Goal: Complete Application Form: Complete application form

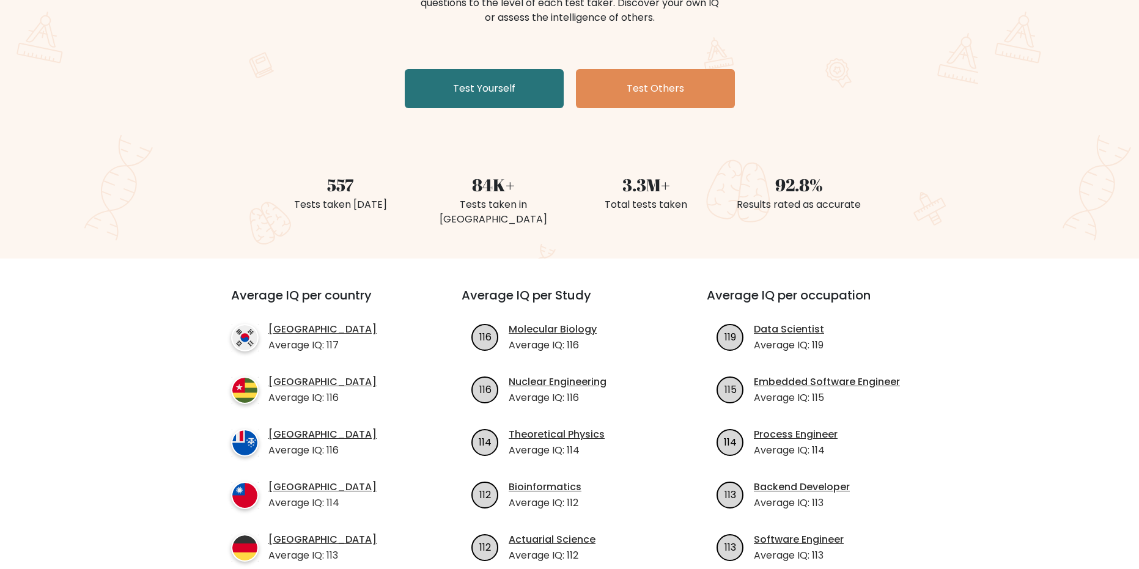
scroll to position [122, 0]
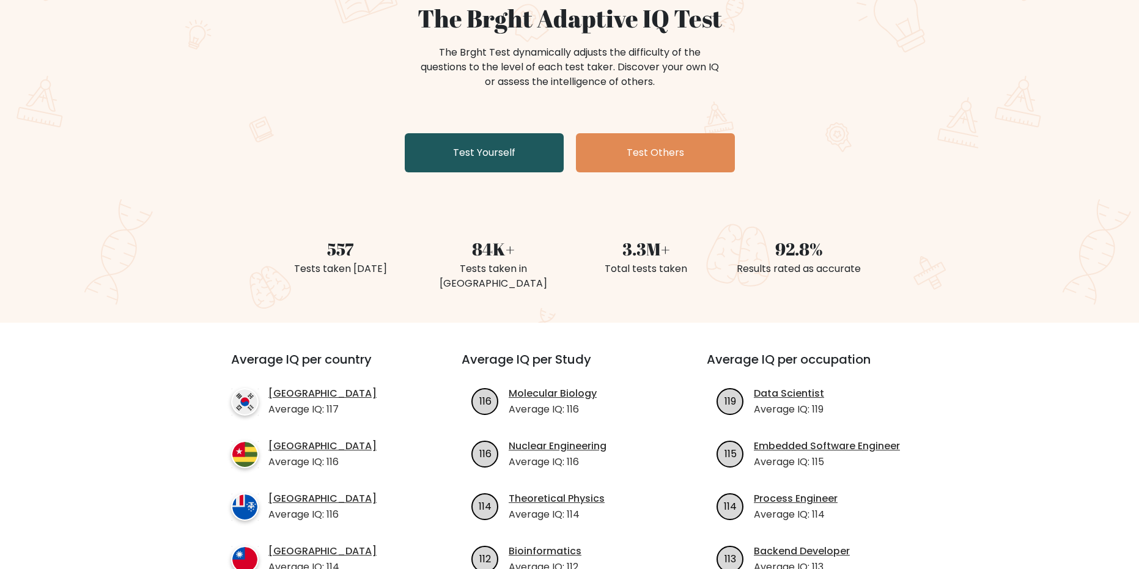
click at [501, 146] on link "Test Yourself" at bounding box center [484, 152] width 159 height 39
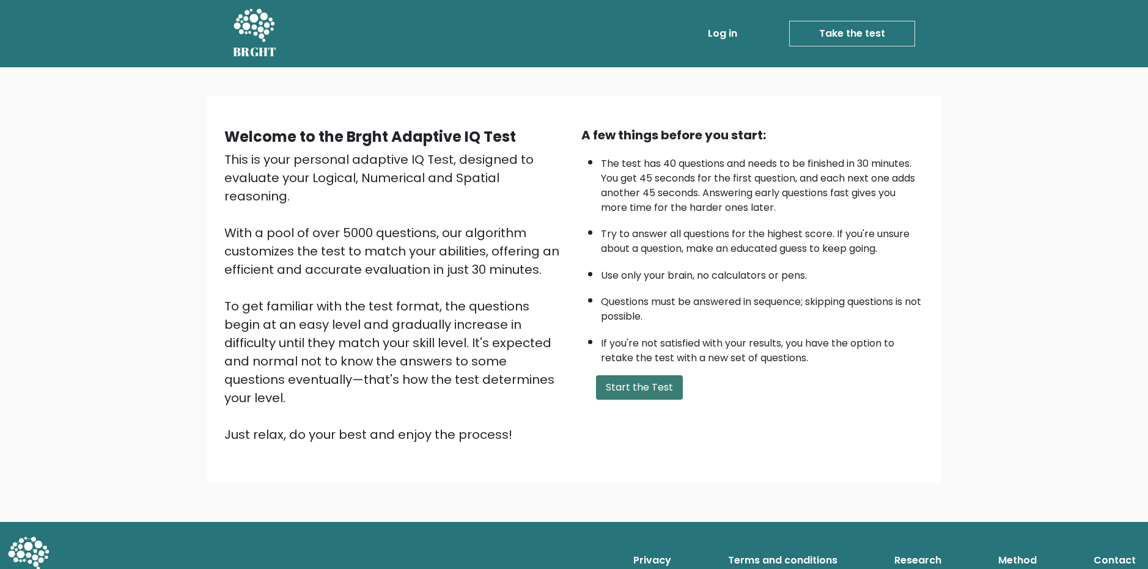
drag, startPoint x: 610, startPoint y: 374, endPoint x: 616, endPoint y: 380, distance: 8.2
click at [616, 380] on button "Start the Test" at bounding box center [639, 387] width 87 height 24
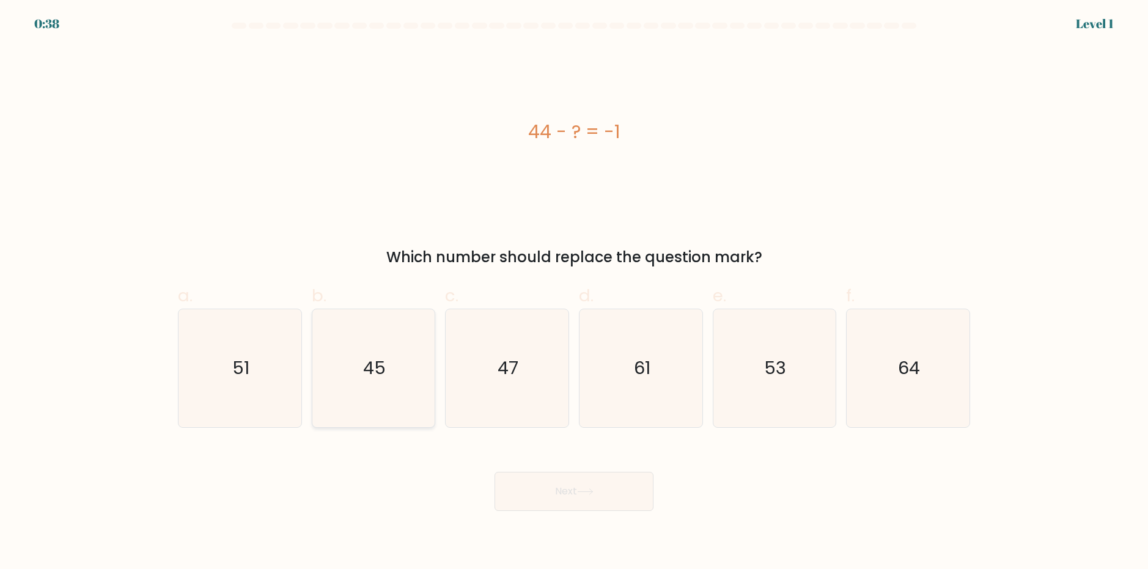
click at [401, 352] on icon "45" at bounding box center [373, 368] width 118 height 118
click at [574, 293] on input "b. 45" at bounding box center [574, 289] width 1 height 8
radio input "true"
click at [533, 490] on button "Next" at bounding box center [574, 491] width 159 height 39
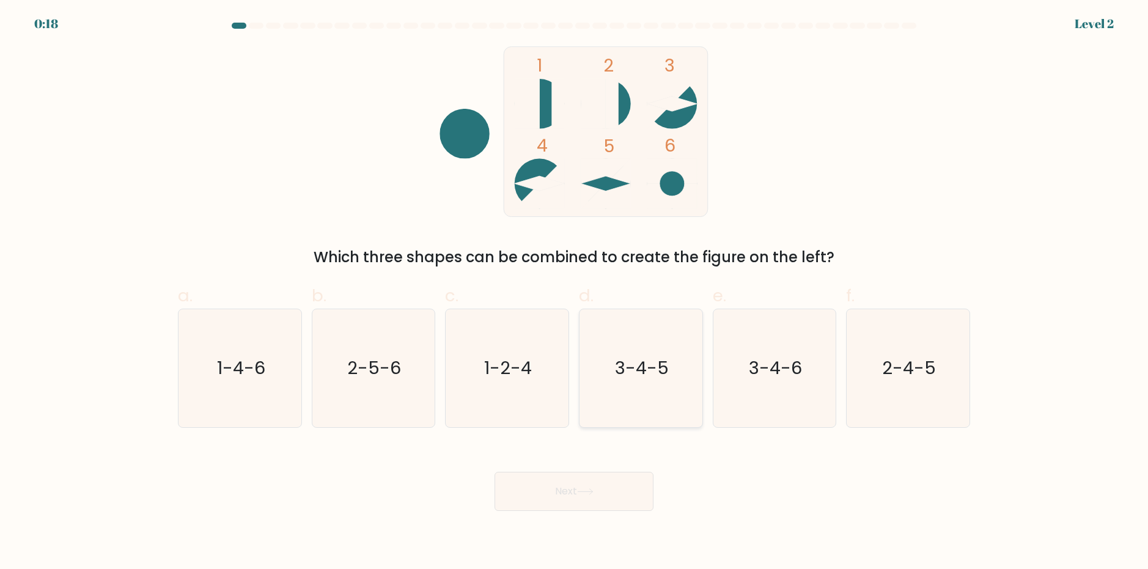
click at [623, 369] on text "3-4-5" at bounding box center [642, 368] width 54 height 24
click at [575, 293] on input "d. 3-4-5" at bounding box center [574, 289] width 1 height 8
radio input "true"
click at [600, 492] on button "Next" at bounding box center [574, 491] width 159 height 39
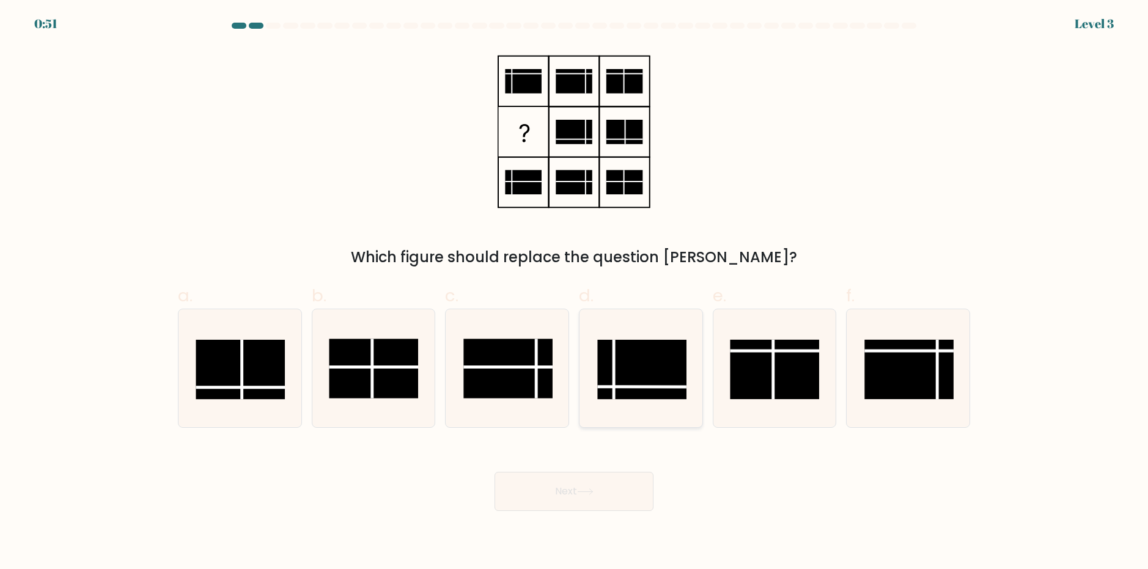
click at [612, 362] on rect at bounding box center [641, 369] width 89 height 59
click at [575, 293] on input "d." at bounding box center [574, 289] width 1 height 8
radio input "true"
click at [616, 489] on button "Next" at bounding box center [574, 491] width 159 height 39
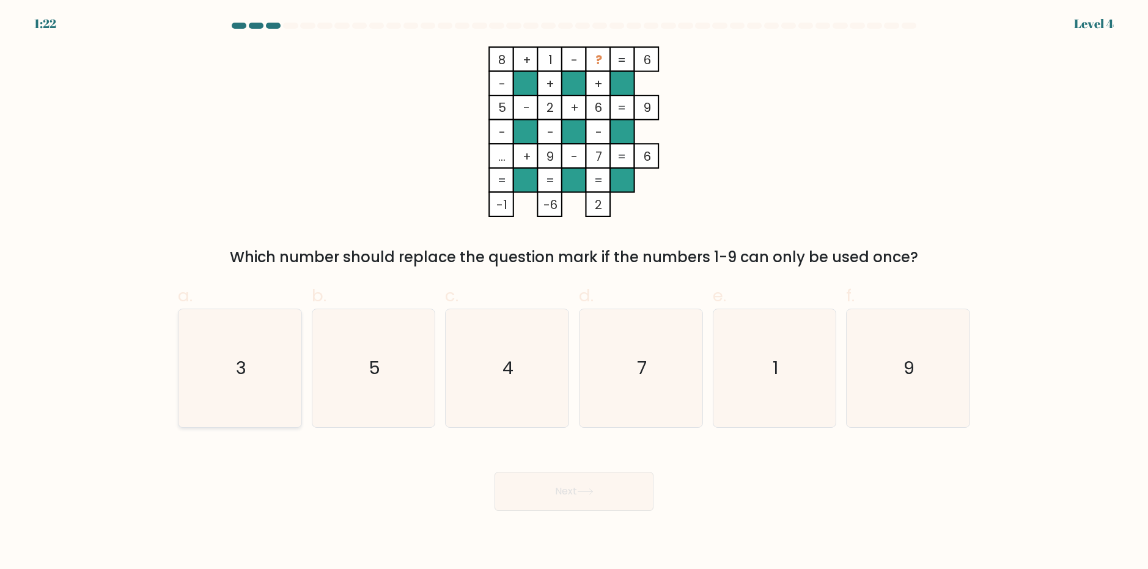
click at [236, 350] on icon "3" at bounding box center [240, 368] width 118 height 118
click at [574, 293] on input "a. 3" at bounding box center [574, 289] width 1 height 8
radio input "true"
click at [560, 495] on button "Next" at bounding box center [574, 491] width 159 height 39
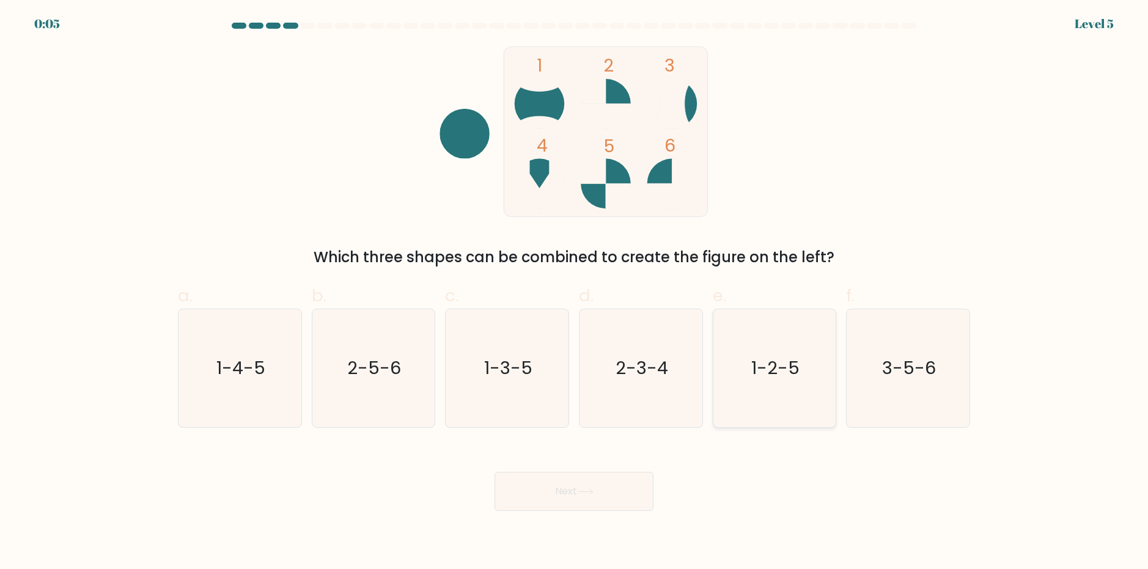
click at [754, 384] on icon "1-2-5" at bounding box center [774, 368] width 118 height 118
click at [575, 293] on input "e. 1-2-5" at bounding box center [574, 289] width 1 height 8
radio input "true"
click at [881, 399] on icon "3-5-6" at bounding box center [908, 368] width 118 height 118
click at [575, 293] on input "f. 3-5-6" at bounding box center [574, 289] width 1 height 8
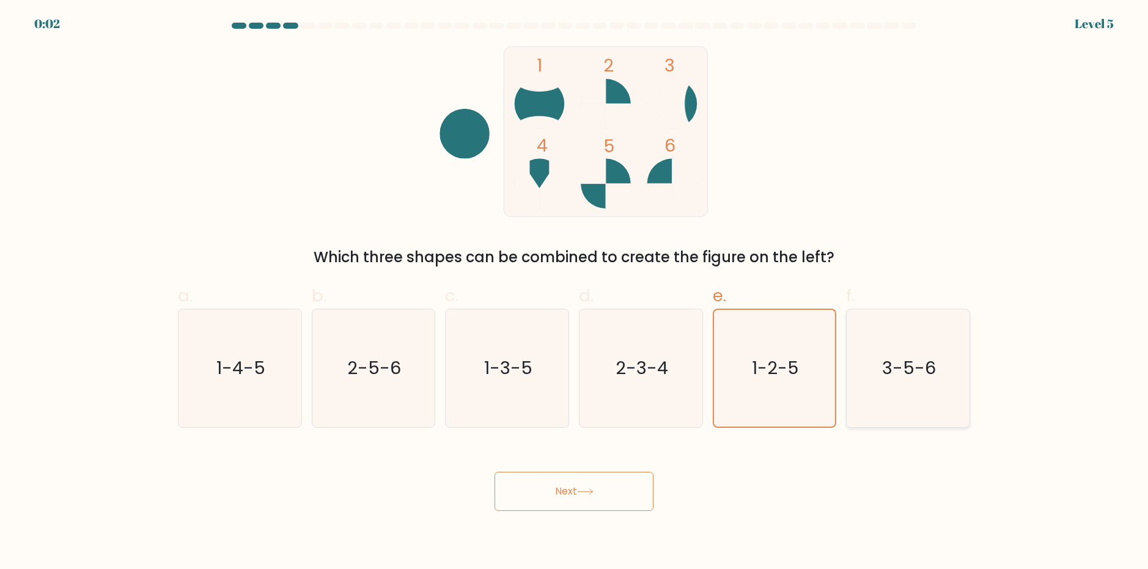
radio input "true"
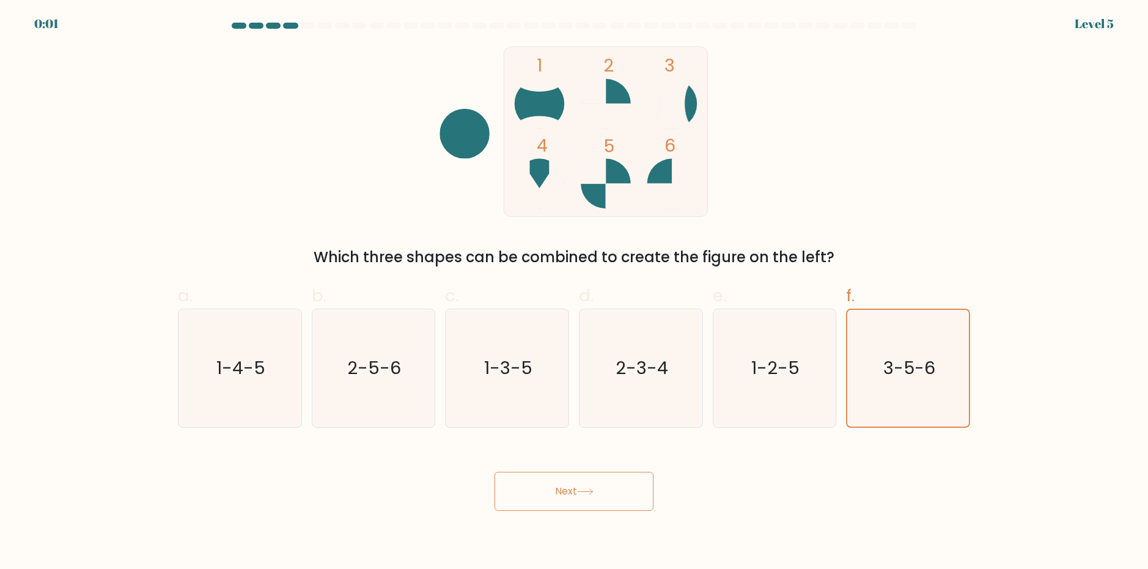
click at [625, 489] on button "Next" at bounding box center [574, 491] width 159 height 39
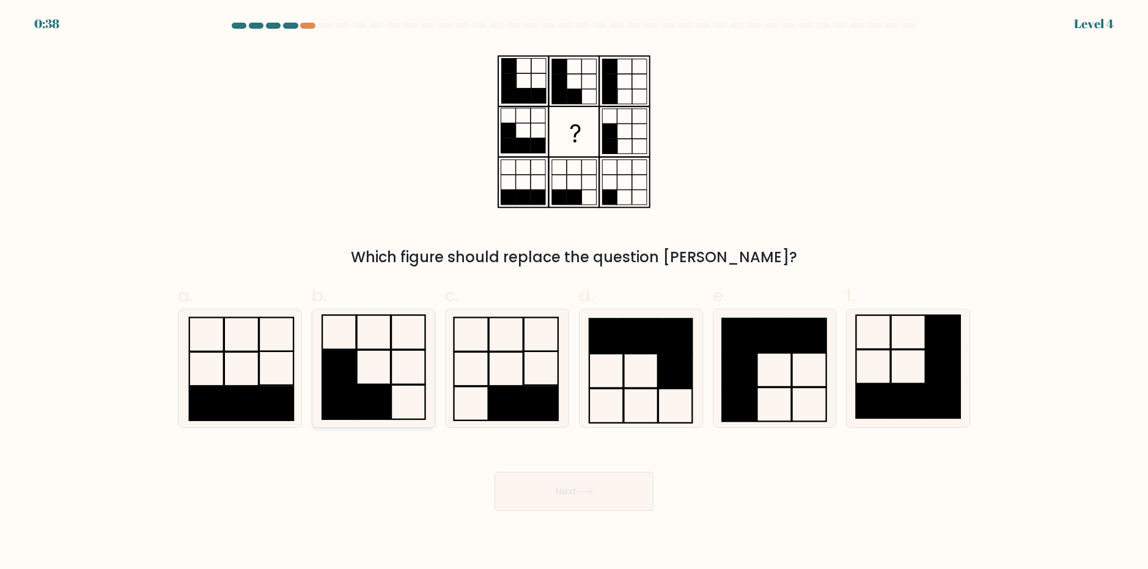
click at [348, 393] on rect at bounding box center [340, 402] width 34 height 34
click at [574, 293] on input "b." at bounding box center [574, 289] width 1 height 8
radio input "true"
click at [597, 500] on button "Next" at bounding box center [574, 491] width 159 height 39
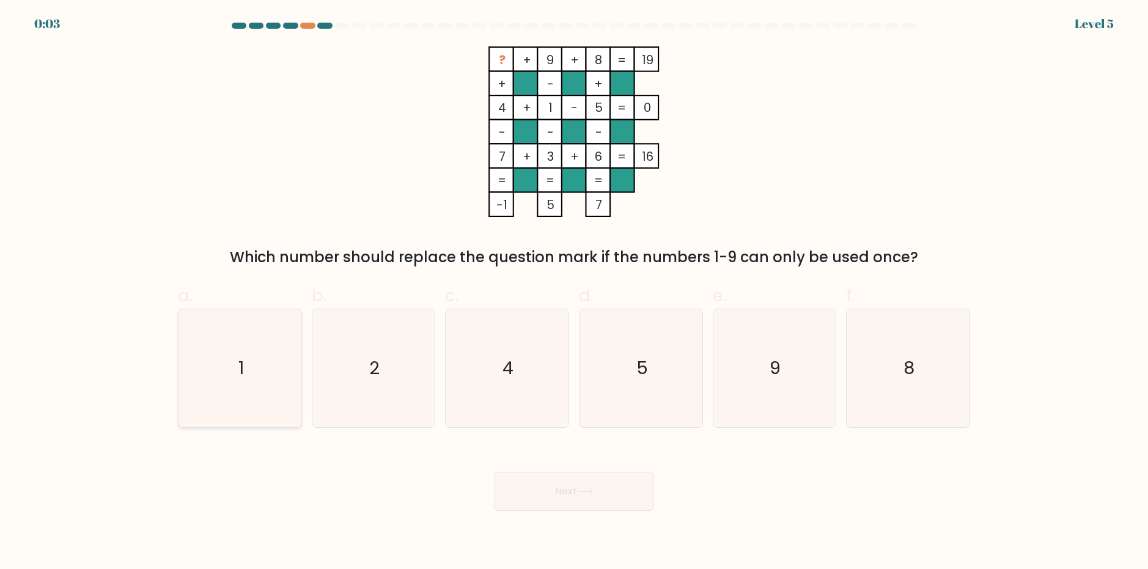
click at [216, 366] on icon "1" at bounding box center [240, 368] width 118 height 118
click at [574, 293] on input "a. 1" at bounding box center [574, 289] width 1 height 8
radio input "true"
click at [549, 505] on button "Next" at bounding box center [574, 491] width 159 height 39
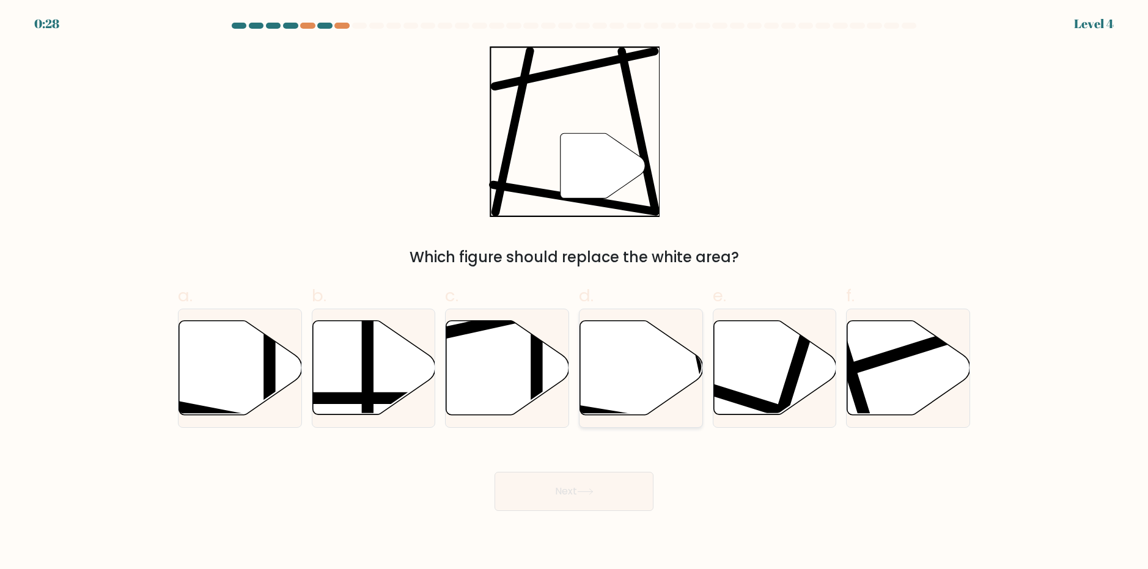
click at [646, 352] on icon at bounding box center [641, 367] width 123 height 94
click at [575, 293] on input "d." at bounding box center [574, 289] width 1 height 8
radio input "true"
click at [578, 493] on button "Next" at bounding box center [574, 491] width 159 height 39
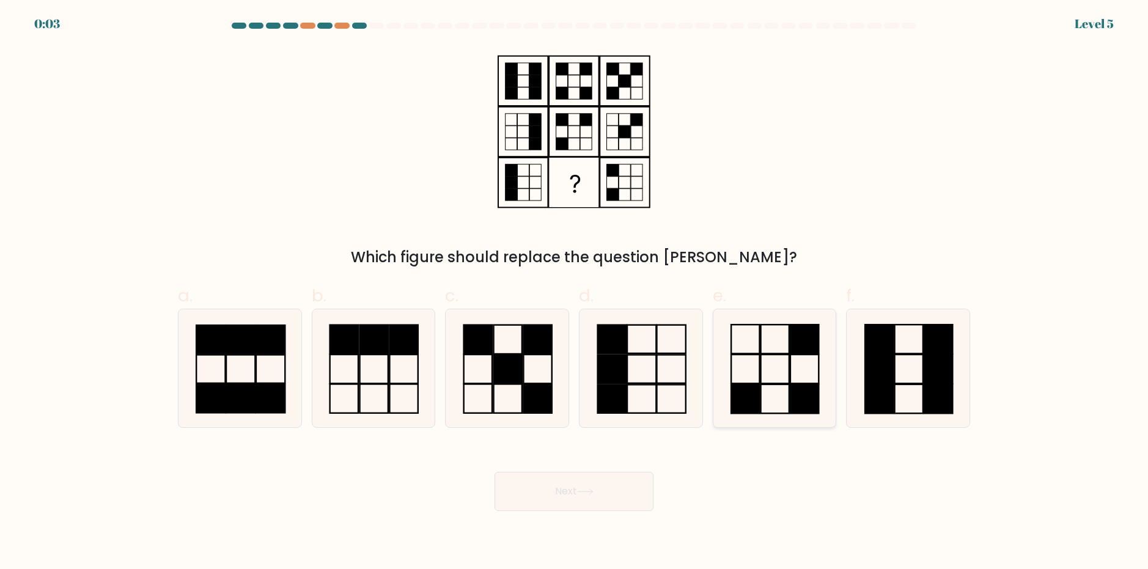
click at [763, 377] on icon at bounding box center [774, 368] width 118 height 118
click at [575, 293] on input "e." at bounding box center [574, 289] width 1 height 8
radio input "true"
click at [628, 497] on button "Next" at bounding box center [574, 491] width 159 height 39
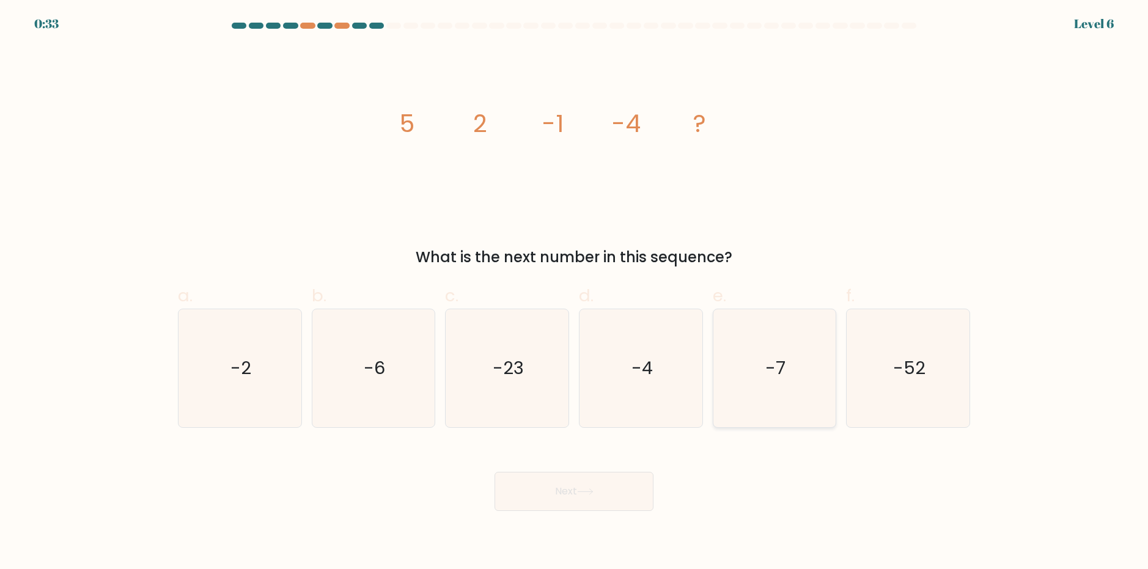
click at [767, 366] on text "-7" at bounding box center [776, 368] width 20 height 24
click at [575, 293] on input "e. -7" at bounding box center [574, 289] width 1 height 8
radio input "true"
click at [590, 506] on button "Next" at bounding box center [574, 491] width 159 height 39
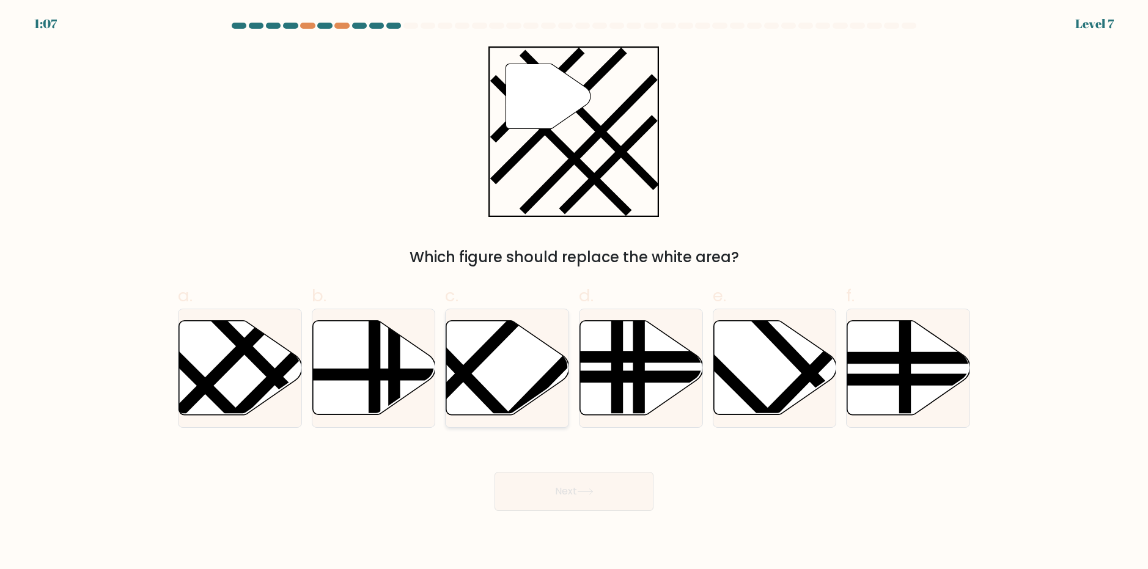
click at [550, 374] on line at bounding box center [488, 440] width 185 height 189
click at [574, 293] on input "c." at bounding box center [574, 289] width 1 height 8
radio input "true"
click at [580, 506] on button "Next" at bounding box center [574, 491] width 159 height 39
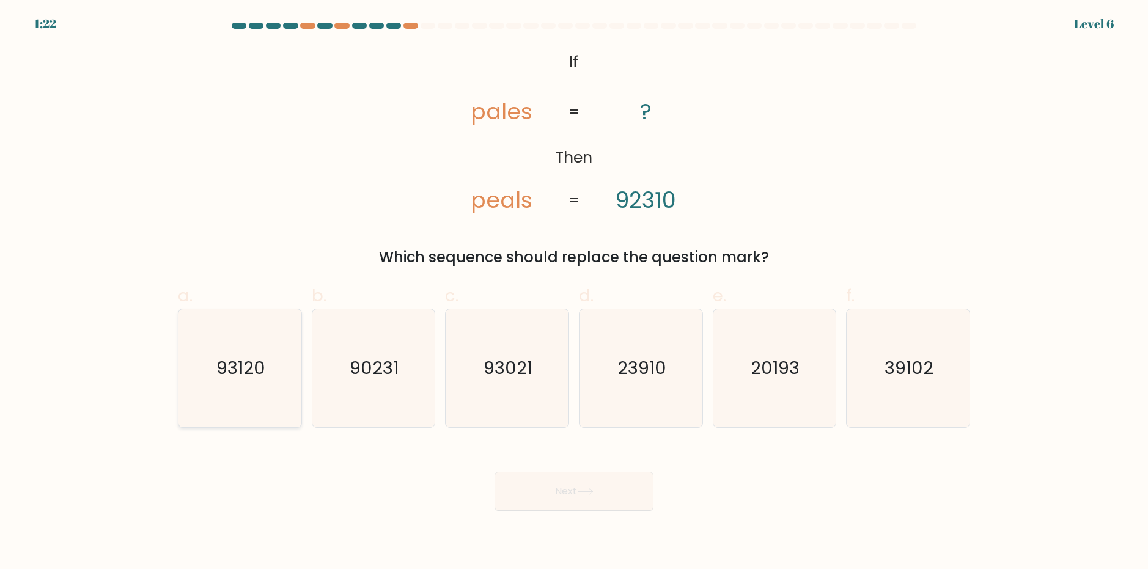
click at [259, 389] on icon "93120" at bounding box center [240, 368] width 118 height 118
click at [574, 293] on input "a. 93120" at bounding box center [574, 289] width 1 height 8
radio input "true"
click at [514, 500] on button "Next" at bounding box center [574, 491] width 159 height 39
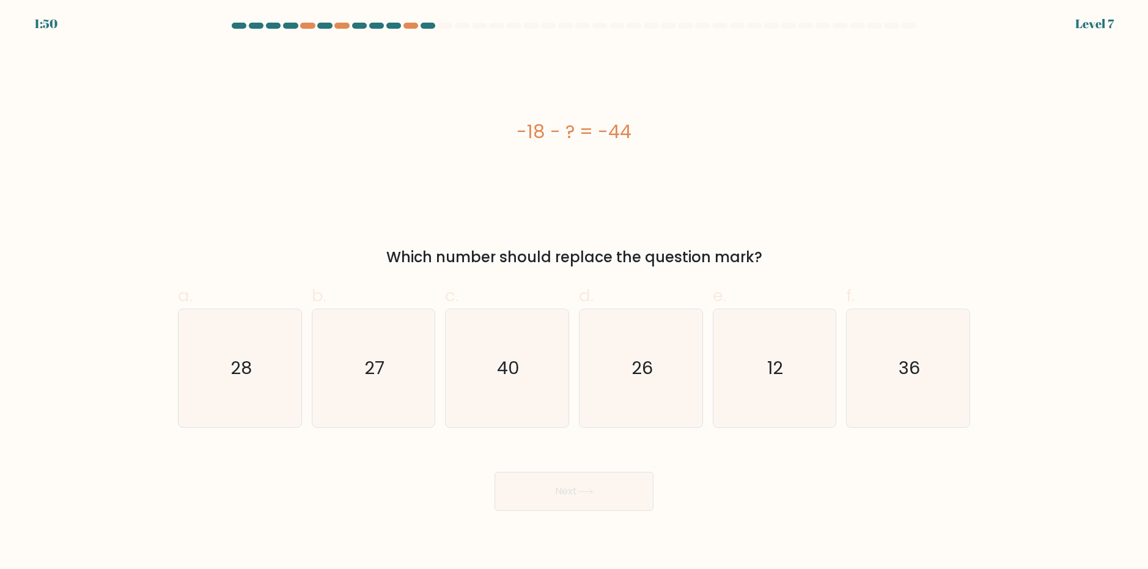
drag, startPoint x: 517, startPoint y: 137, endPoint x: 632, endPoint y: 128, distance: 115.3
click at [632, 128] on div "-18 - ? = -44" at bounding box center [574, 132] width 793 height 28
copy div "-18 - ? = -44"
click at [135, 180] on form "a." at bounding box center [574, 267] width 1148 height 489
click at [682, 338] on icon "26" at bounding box center [641, 368] width 118 height 118
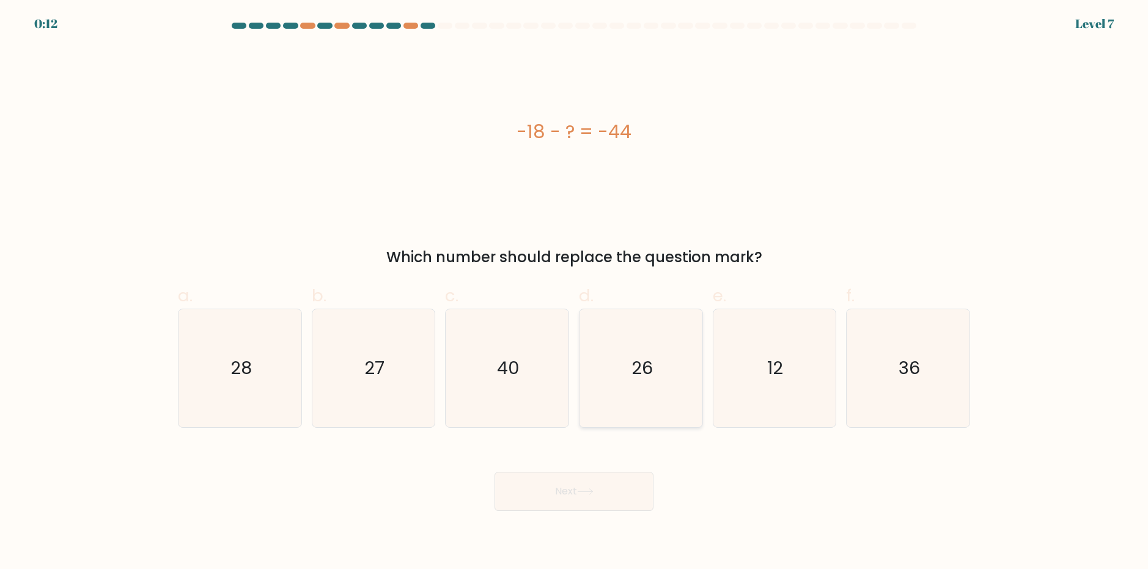
click at [575, 293] on input "d. 26" at bounding box center [574, 289] width 1 height 8
radio input "true"
click at [588, 482] on button "Next" at bounding box center [574, 491] width 159 height 39
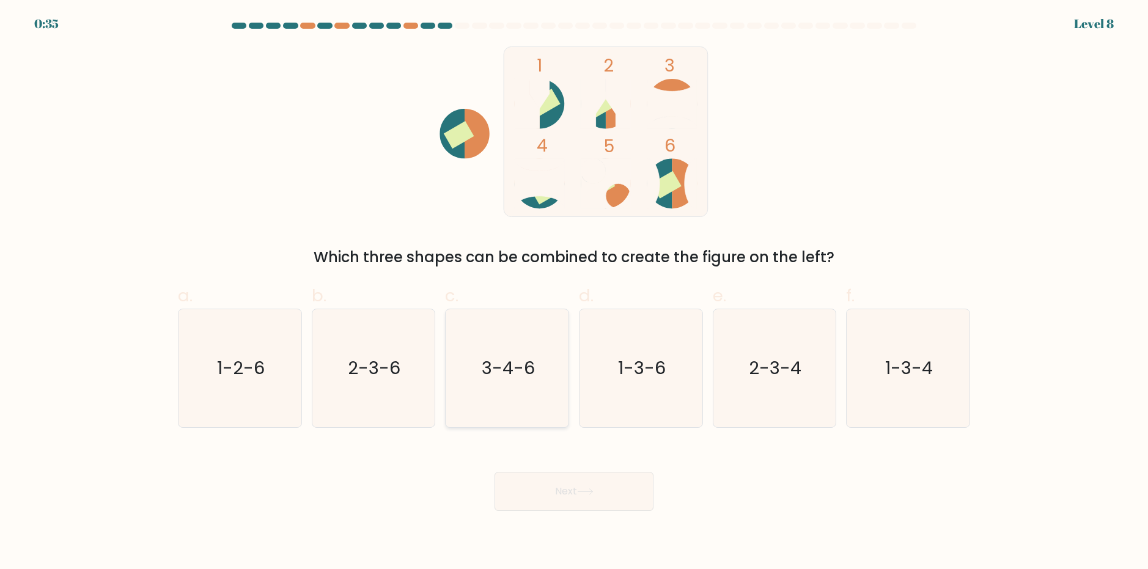
click at [503, 325] on icon "3-4-6" at bounding box center [507, 368] width 118 height 118
click at [574, 293] on input "c. 3-4-6" at bounding box center [574, 289] width 1 height 8
radio input "true"
click at [532, 506] on button "Next" at bounding box center [574, 491] width 159 height 39
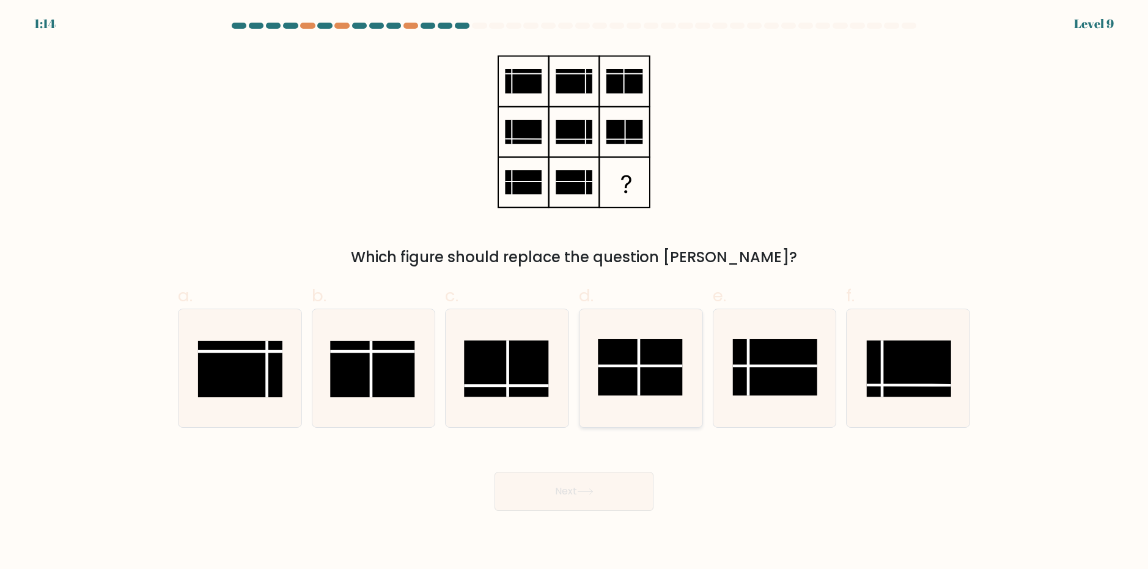
drag, startPoint x: 648, startPoint y: 305, endPoint x: 641, endPoint y: 361, distance: 57.2
click at [641, 361] on rect at bounding box center [640, 367] width 84 height 56
click at [575, 293] on input "d." at bounding box center [574, 289] width 1 height 8
radio input "true"
click at [583, 503] on button "Next" at bounding box center [574, 491] width 159 height 39
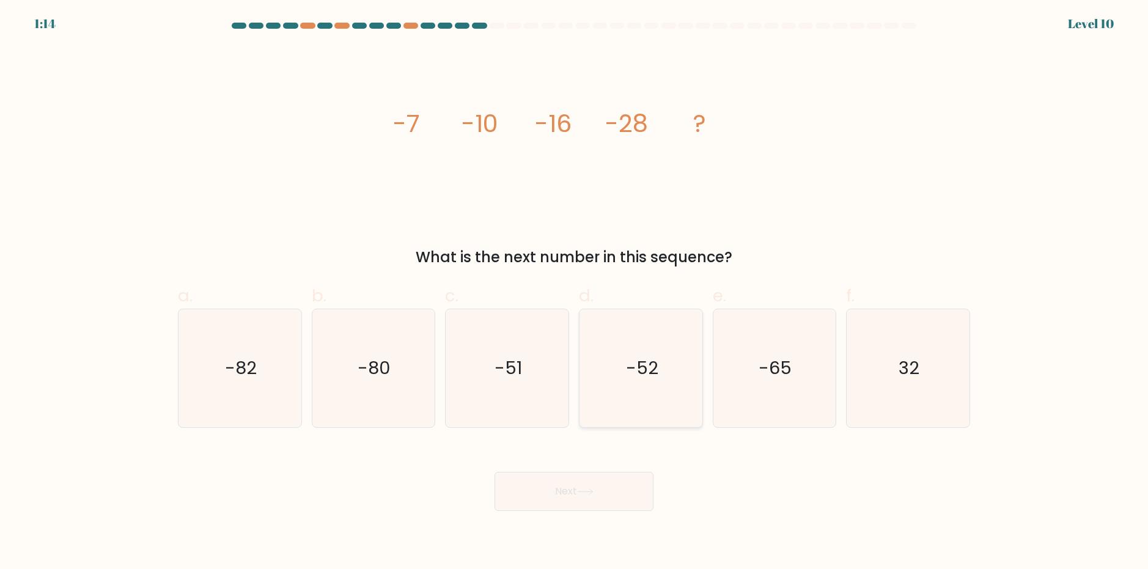
click at [597, 364] on icon "-52" at bounding box center [641, 368] width 118 height 118
click at [575, 293] on input "d. -52" at bounding box center [574, 289] width 1 height 8
radio input "true"
click at [606, 486] on button "Next" at bounding box center [574, 491] width 159 height 39
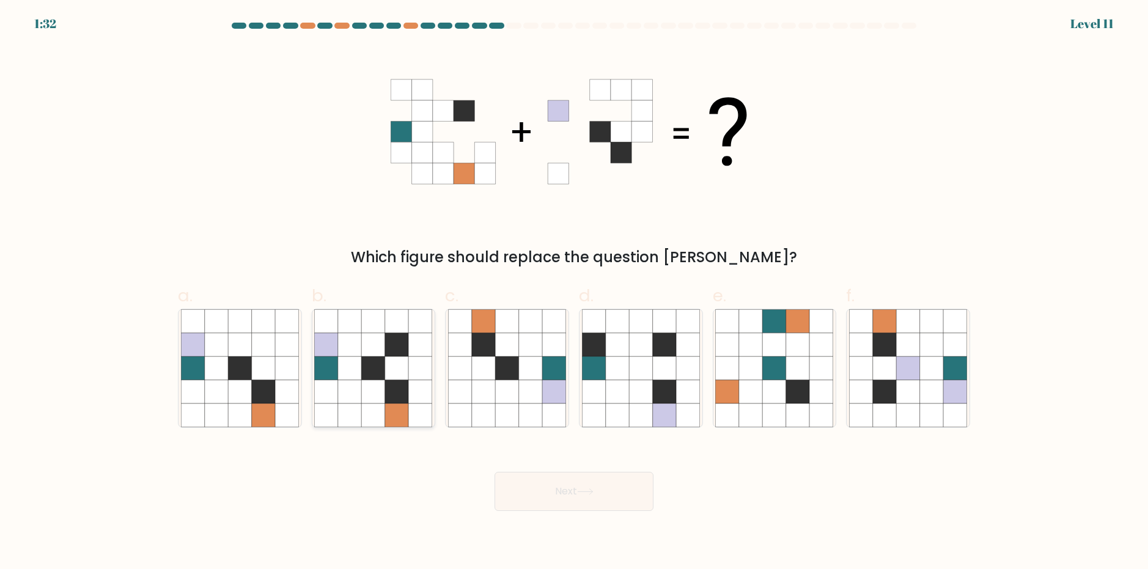
click at [344, 389] on icon at bounding box center [349, 391] width 23 height 23
click at [574, 293] on input "b." at bounding box center [574, 289] width 1 height 8
radio input "true"
click at [567, 490] on button "Next" at bounding box center [574, 491] width 159 height 39
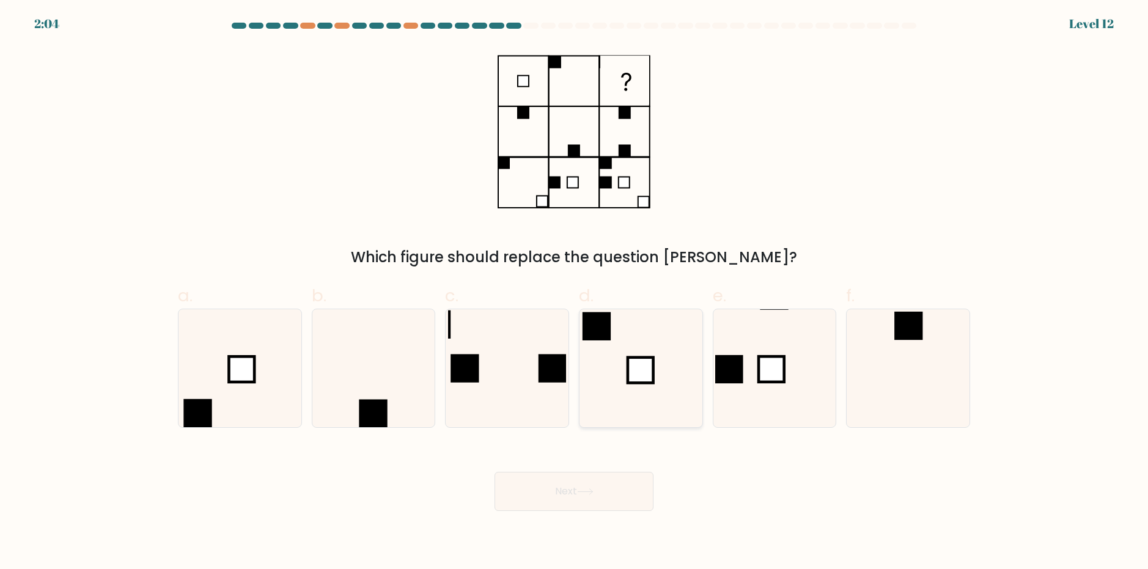
click at [629, 358] on rect at bounding box center [641, 370] width 26 height 26
click at [575, 293] on input "d." at bounding box center [574, 289] width 1 height 8
radio input "true"
click at [604, 505] on button "Next" at bounding box center [574, 491] width 159 height 39
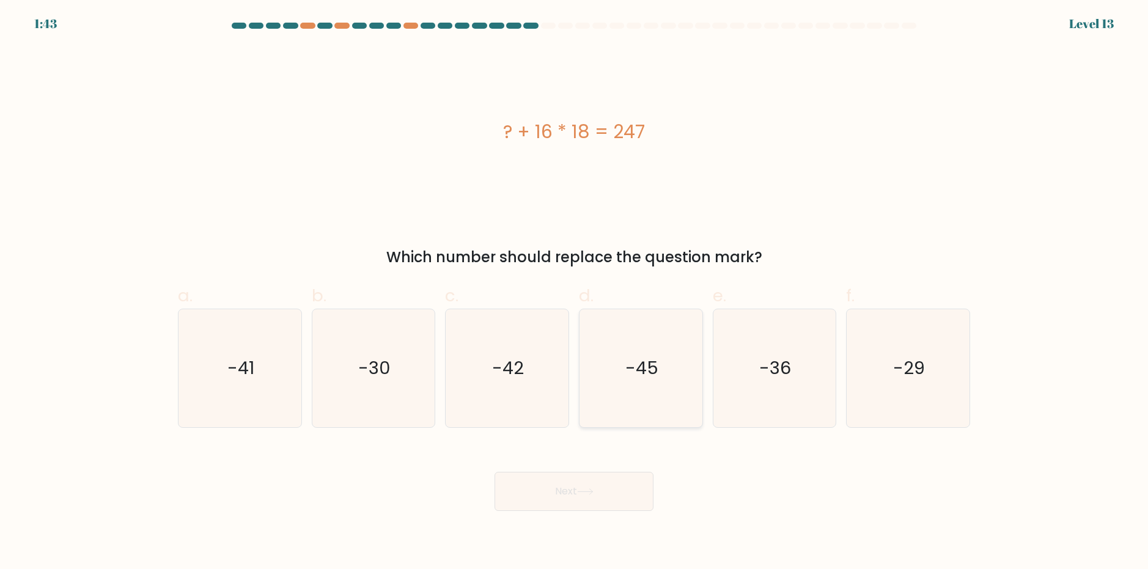
click at [619, 326] on icon "-45" at bounding box center [641, 368] width 118 height 118
click at [575, 293] on input "d. -45" at bounding box center [574, 289] width 1 height 8
radio input "true"
click at [617, 494] on button "Next" at bounding box center [574, 491] width 159 height 39
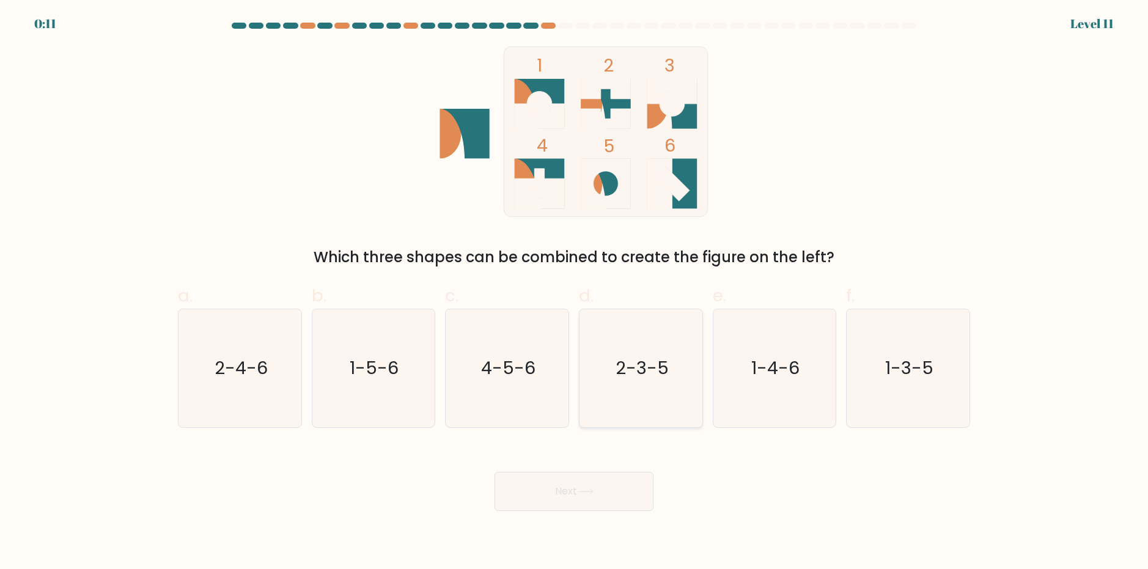
drag, startPoint x: 590, startPoint y: 228, endPoint x: 635, endPoint y: 375, distance: 154.0
click at [635, 375] on text "2-3-5" at bounding box center [642, 368] width 53 height 24
click at [575, 293] on input "d. 2-3-5" at bounding box center [574, 289] width 1 height 8
radio input "true"
click at [594, 494] on icon at bounding box center [585, 492] width 17 height 7
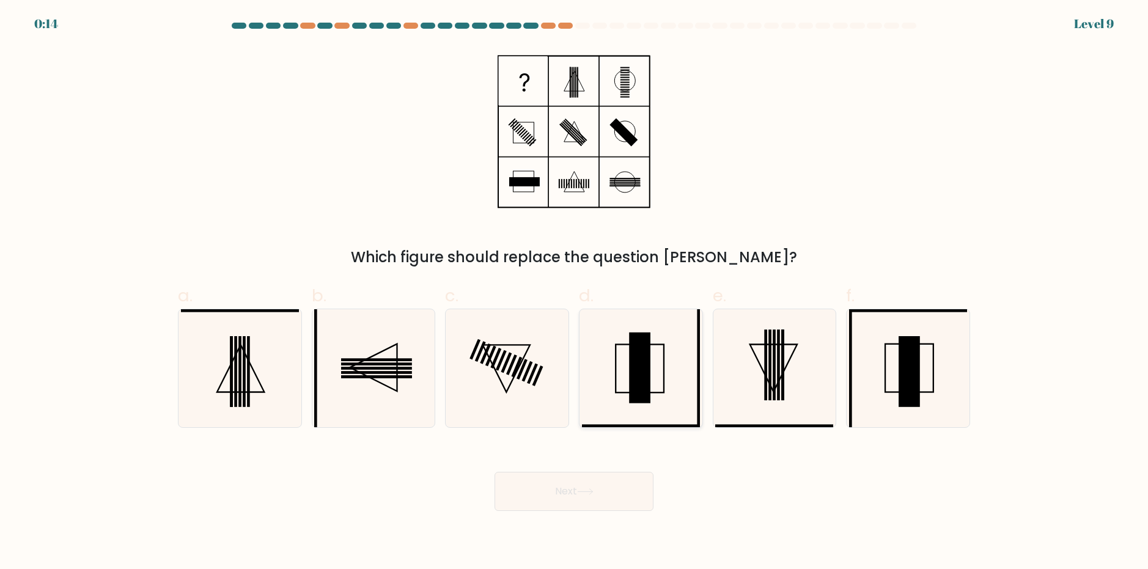
click at [632, 369] on rect at bounding box center [639, 367] width 21 height 71
click at [575, 293] on input "d." at bounding box center [574, 289] width 1 height 8
radio input "true"
click at [567, 494] on button "Next" at bounding box center [574, 491] width 159 height 39
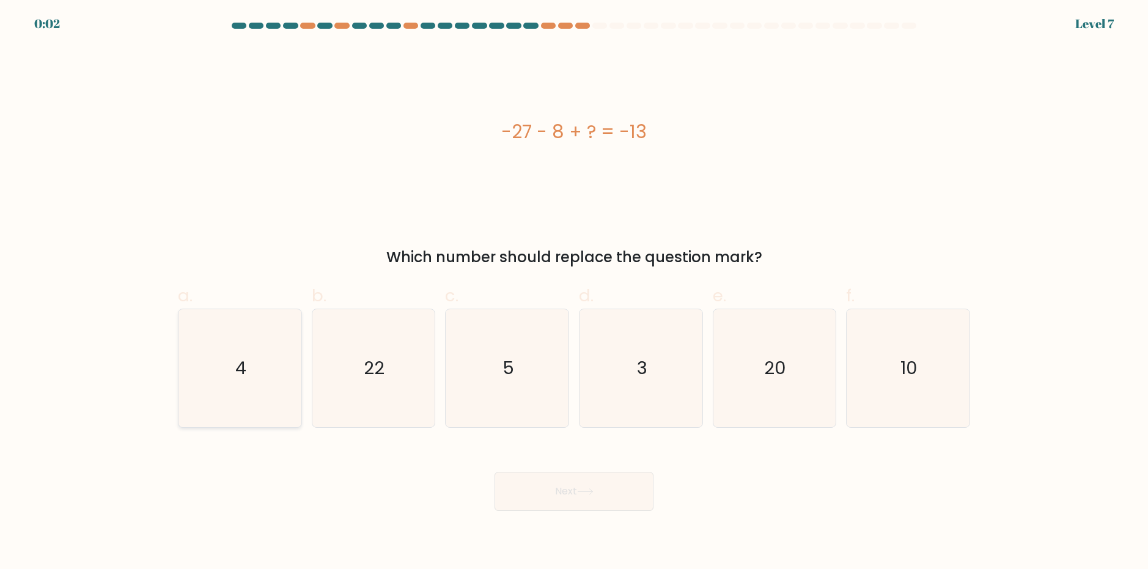
click at [251, 371] on icon "4" at bounding box center [240, 368] width 118 height 118
click at [574, 293] on input "a. 4" at bounding box center [574, 289] width 1 height 8
radio input "true"
click at [558, 486] on button "Next" at bounding box center [574, 491] width 159 height 39
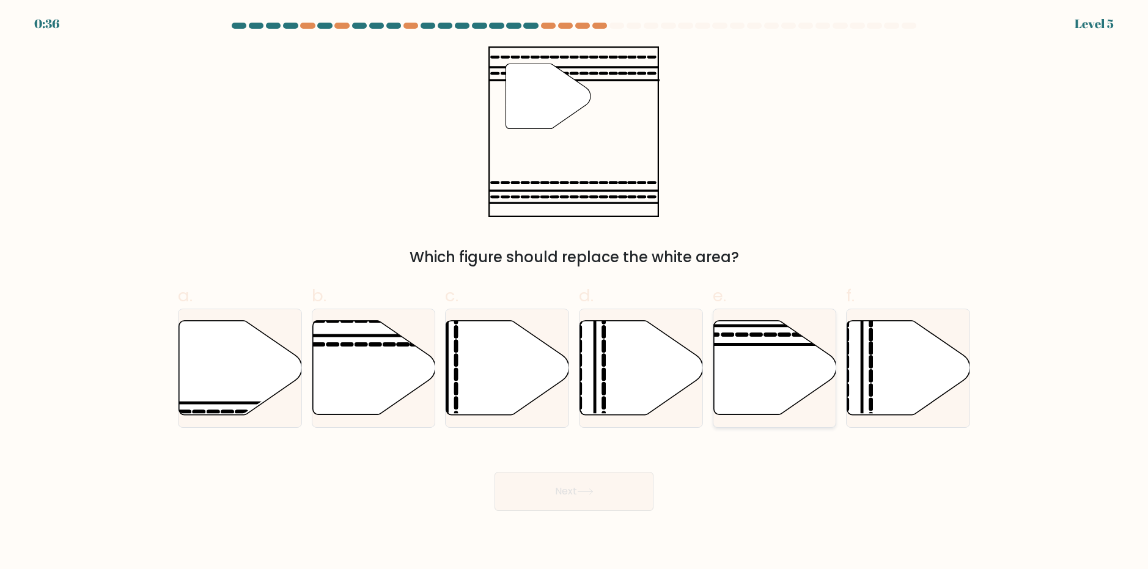
click at [775, 371] on icon at bounding box center [775, 367] width 123 height 94
click at [575, 293] on input "e." at bounding box center [574, 289] width 1 height 8
radio input "true"
click at [605, 491] on button "Next" at bounding box center [574, 491] width 159 height 39
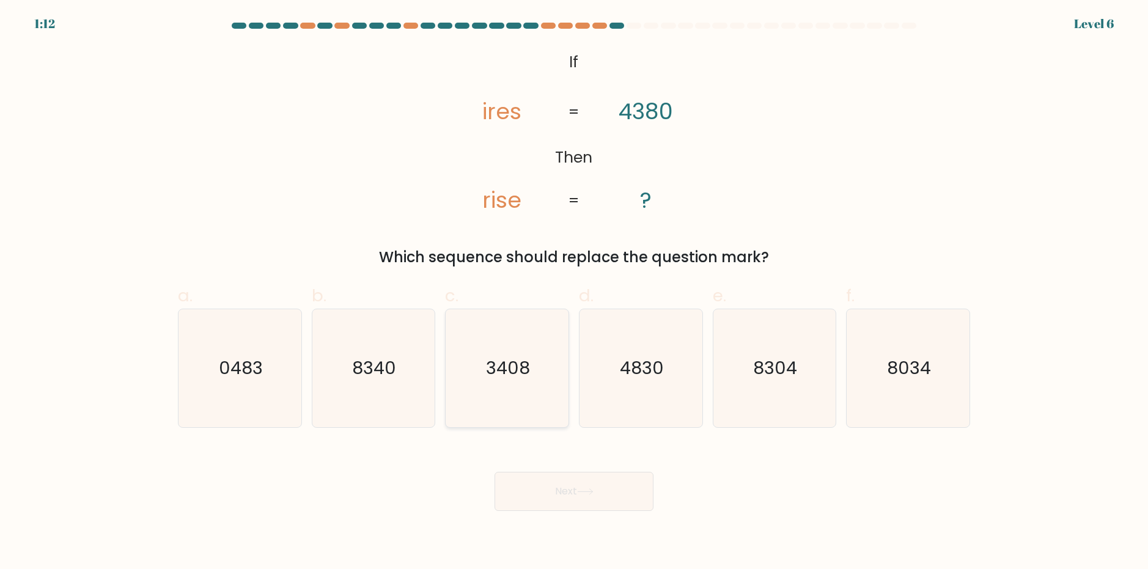
click at [521, 357] on text "3408" at bounding box center [509, 368] width 44 height 24
click at [574, 293] on input "c. 3408" at bounding box center [574, 289] width 1 height 8
radio input "true"
click at [533, 481] on button "Next" at bounding box center [574, 491] width 159 height 39
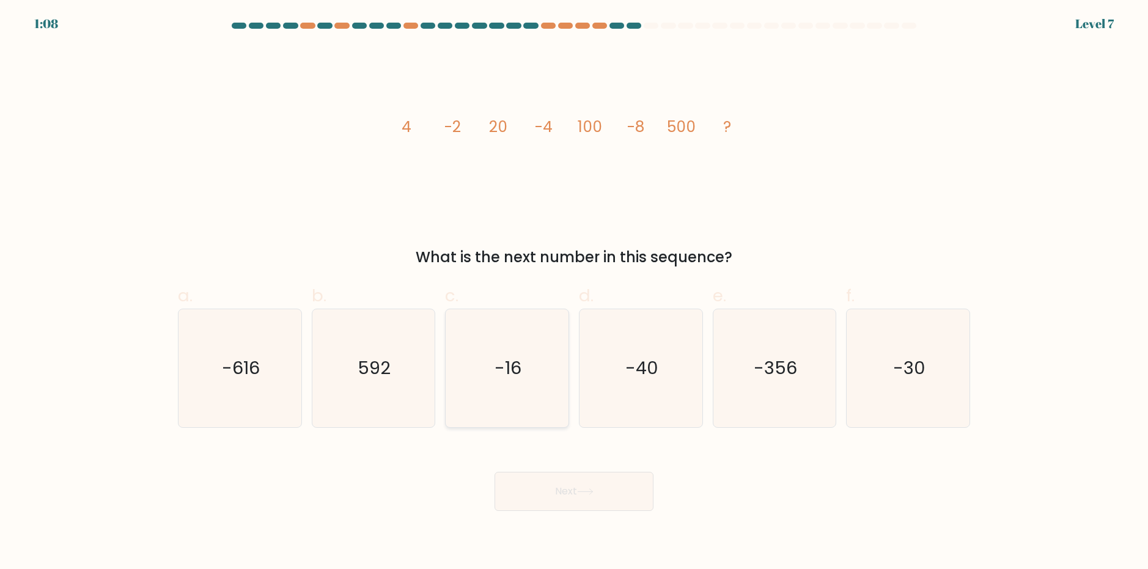
drag, startPoint x: 477, startPoint y: 314, endPoint x: 486, endPoint y: 378, distance: 64.2
click at [486, 378] on icon "-16" at bounding box center [507, 368] width 118 height 118
click at [574, 293] on input "c. -16" at bounding box center [574, 289] width 1 height 8
radio input "true"
click at [557, 481] on button "Next" at bounding box center [574, 491] width 159 height 39
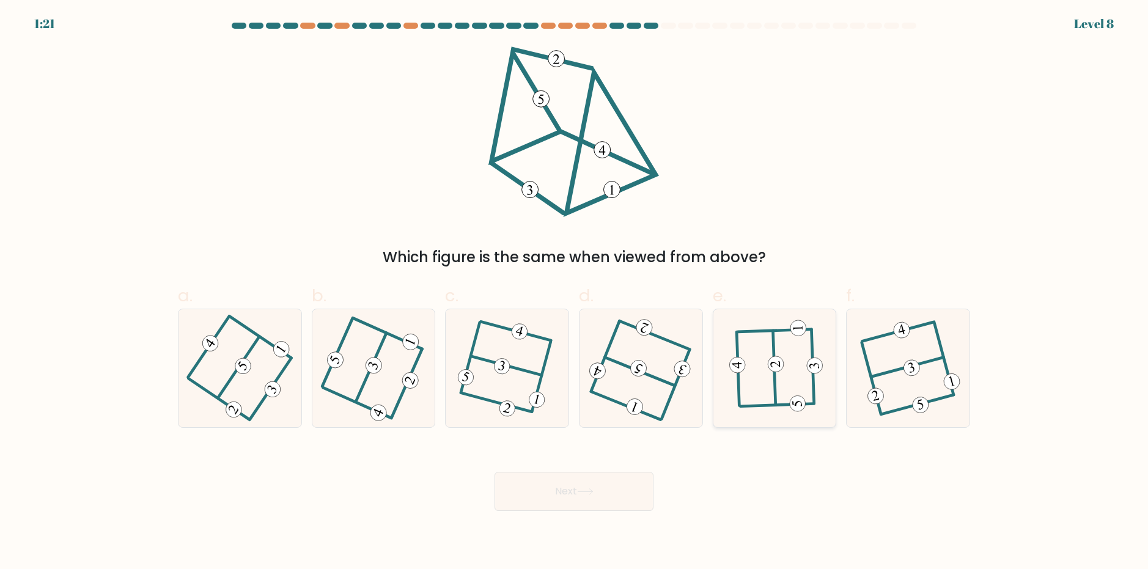
click at [741, 347] on icon at bounding box center [775, 368] width 92 height 94
click at [575, 293] on input "e." at bounding box center [574, 289] width 1 height 8
radio input "true"
click at [604, 509] on body "1:20 Level 8" at bounding box center [574, 284] width 1148 height 569
click at [610, 503] on button "Next" at bounding box center [574, 491] width 159 height 39
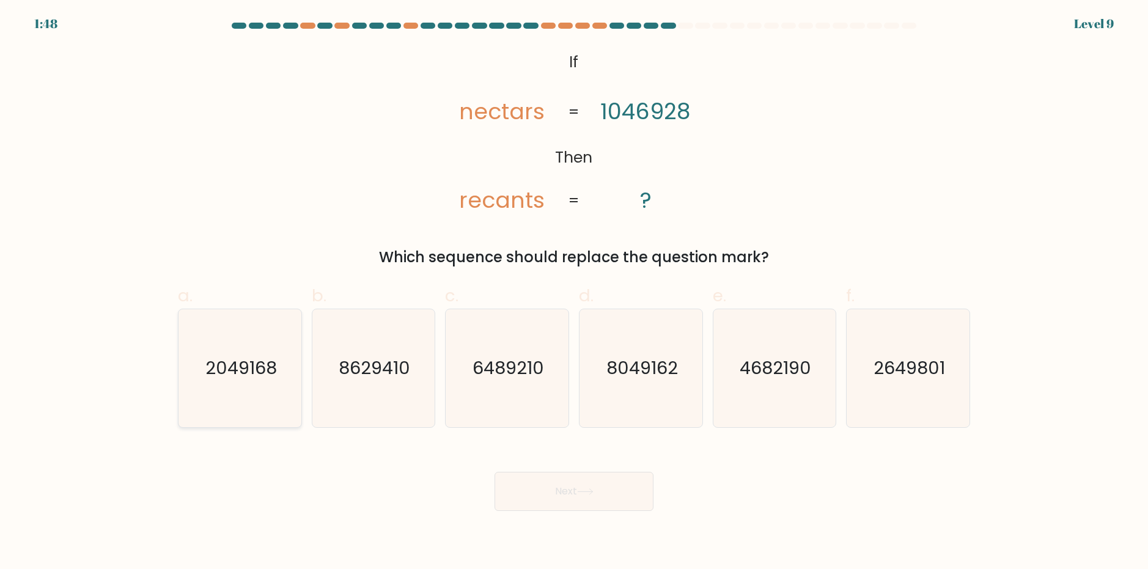
click at [264, 361] on text "2049168" at bounding box center [241, 368] width 72 height 24
click at [574, 293] on input "a. 2049168" at bounding box center [574, 289] width 1 height 8
radio input "true"
click at [553, 486] on button "Next" at bounding box center [574, 491] width 159 height 39
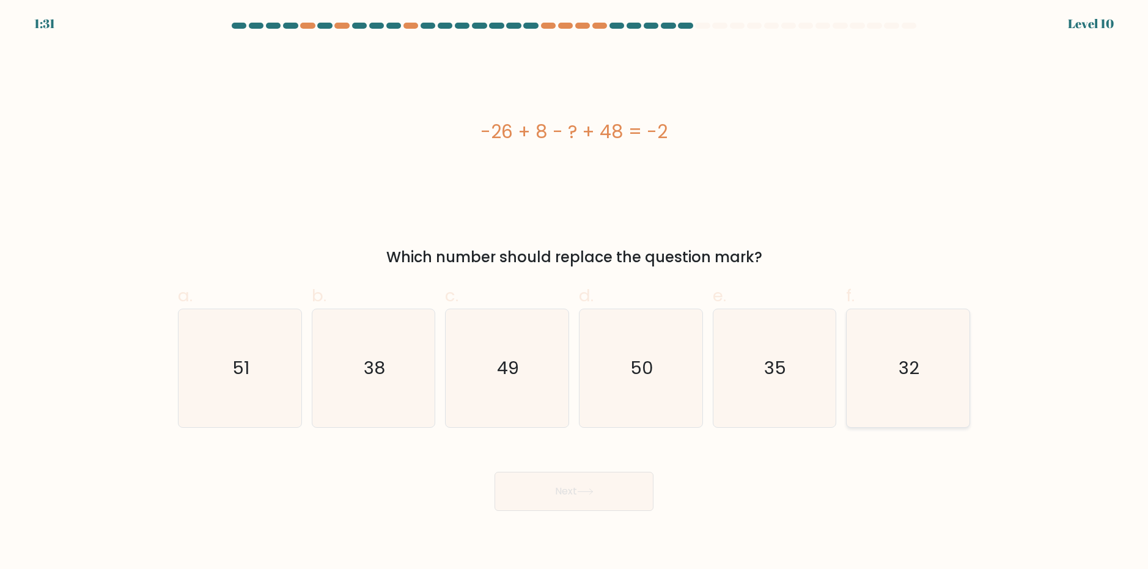
click at [860, 380] on icon "32" at bounding box center [908, 368] width 118 height 118
click at [575, 293] on input "f. 32" at bounding box center [574, 289] width 1 height 8
radio input "true"
click at [575, 485] on button "Next" at bounding box center [574, 491] width 159 height 39
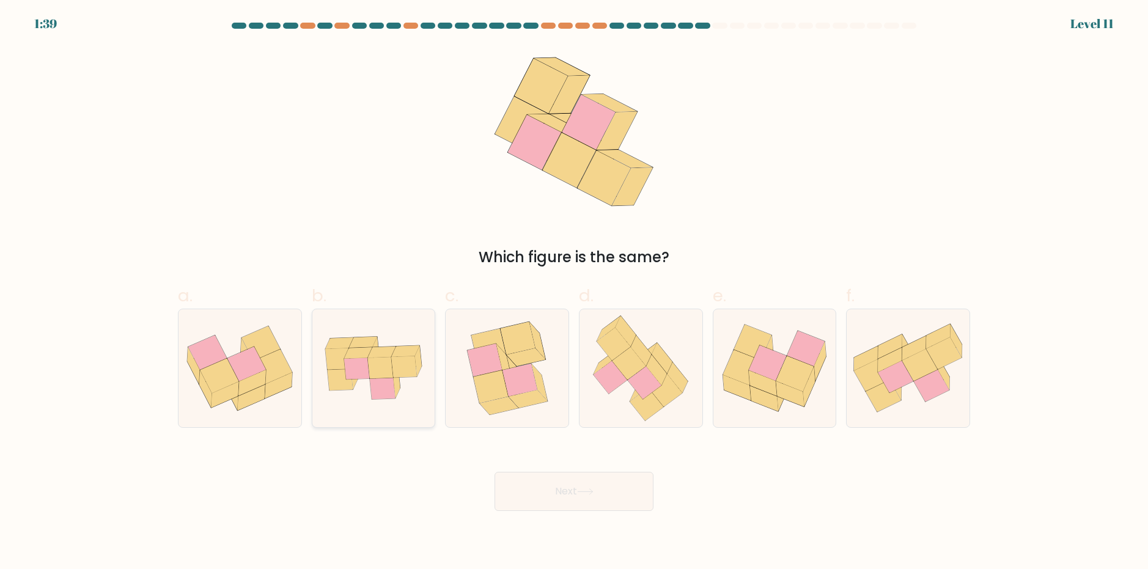
click at [374, 353] on icon at bounding box center [382, 352] width 28 height 11
click at [574, 293] on input "b." at bounding box center [574, 289] width 1 height 8
radio input "true"
click at [559, 498] on button "Next" at bounding box center [574, 491] width 159 height 39
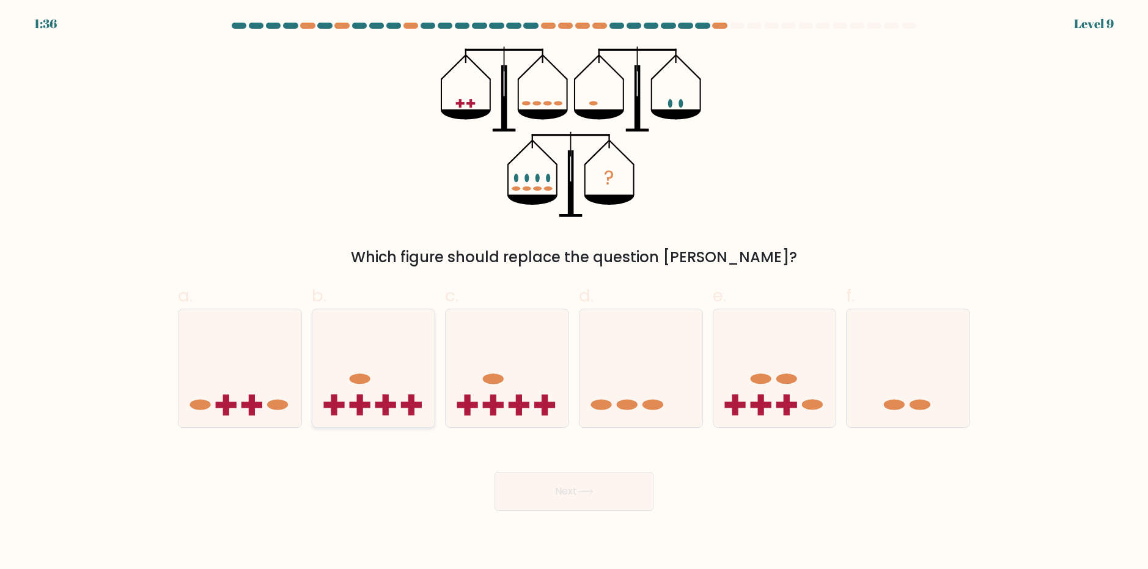
click at [356, 407] on rect at bounding box center [359, 405] width 21 height 6
click at [574, 293] on input "b." at bounding box center [574, 289] width 1 height 8
radio input "true"
click at [516, 487] on button "Next" at bounding box center [574, 491] width 159 height 39
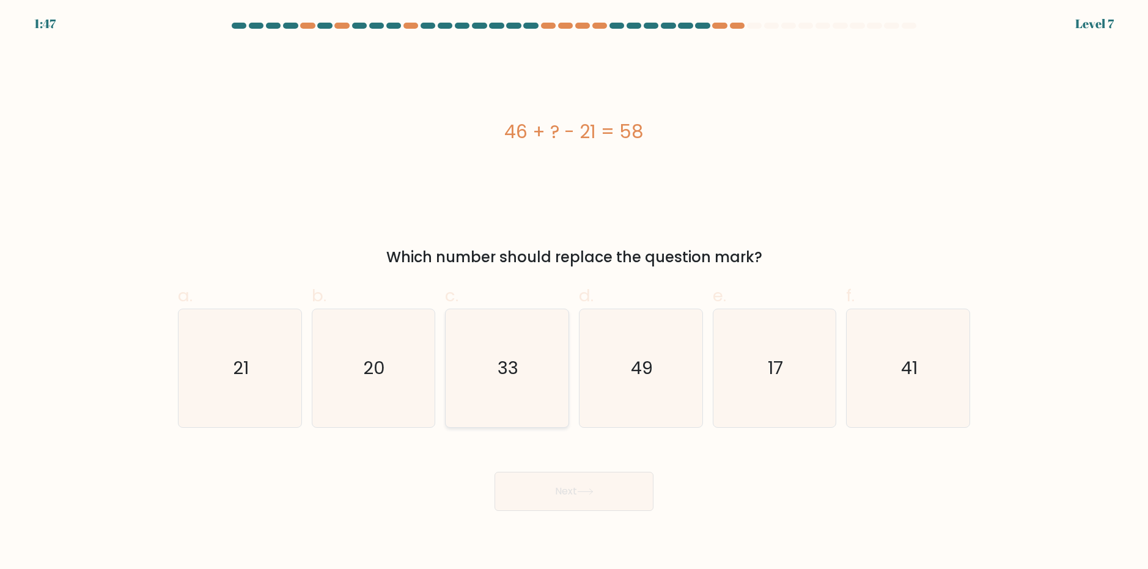
click at [460, 364] on icon "33" at bounding box center [507, 368] width 118 height 118
click at [574, 293] on input "c. 33" at bounding box center [574, 289] width 1 height 8
radio input "true"
click at [578, 506] on button "Next" at bounding box center [574, 491] width 159 height 39
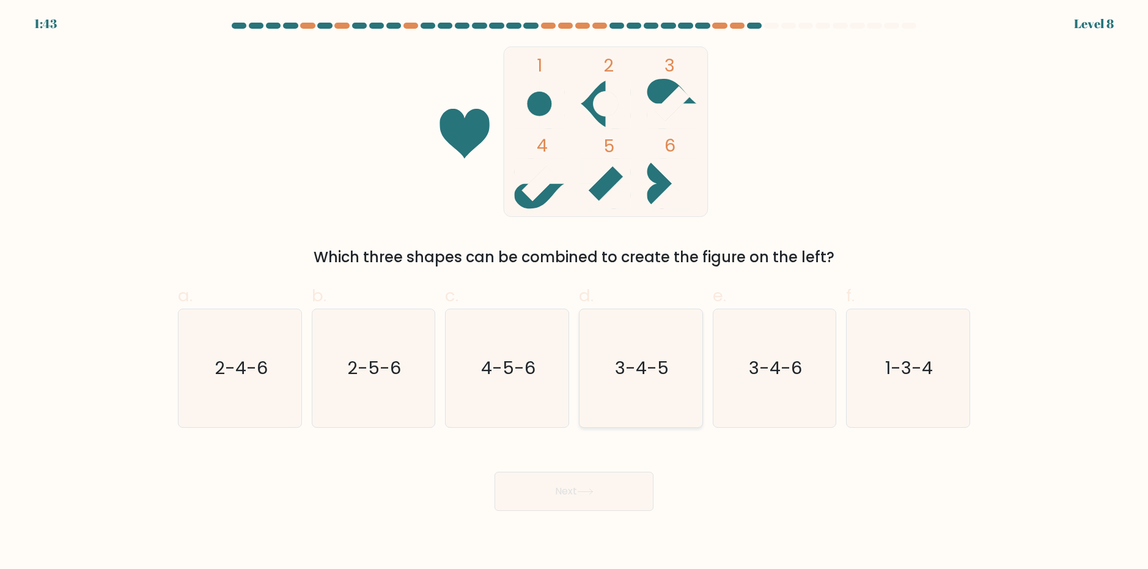
click at [612, 377] on icon "3-4-5" at bounding box center [641, 368] width 118 height 118
click at [575, 293] on input "d. 3-4-5" at bounding box center [574, 289] width 1 height 8
radio input "true"
click at [608, 502] on button "Next" at bounding box center [574, 491] width 159 height 39
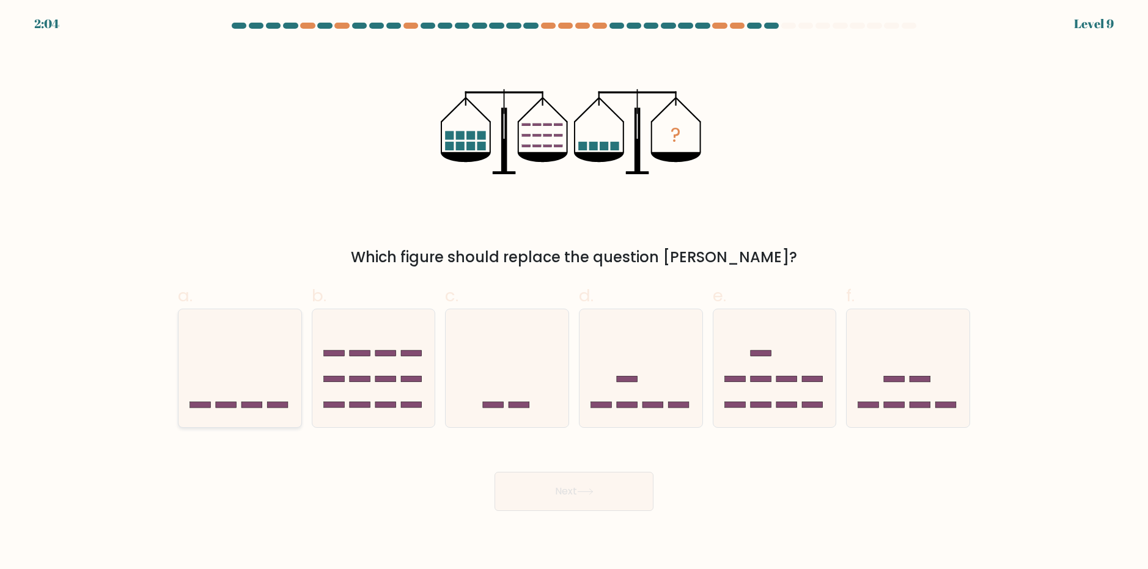
click at [233, 371] on icon at bounding box center [240, 368] width 123 height 102
click at [574, 293] on input "a." at bounding box center [574, 289] width 1 height 8
radio input "true"
click at [533, 499] on button "Next" at bounding box center [574, 491] width 159 height 39
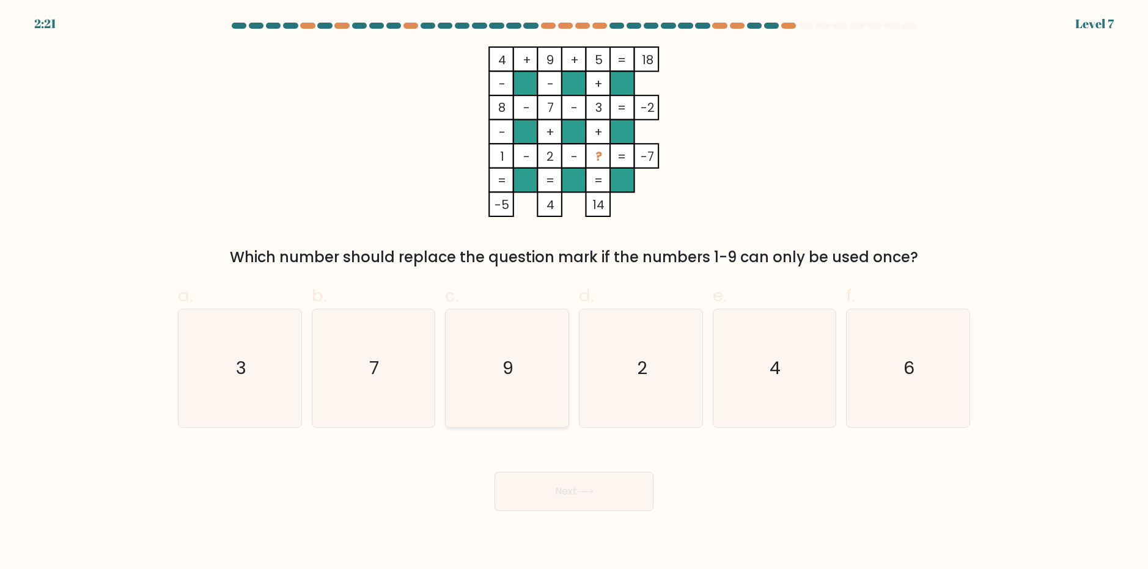
click at [457, 371] on icon "9" at bounding box center [507, 368] width 118 height 118
click at [574, 293] on input "c. 9" at bounding box center [574, 289] width 1 height 8
radio input "true"
click at [556, 491] on button "Next" at bounding box center [574, 491] width 159 height 39
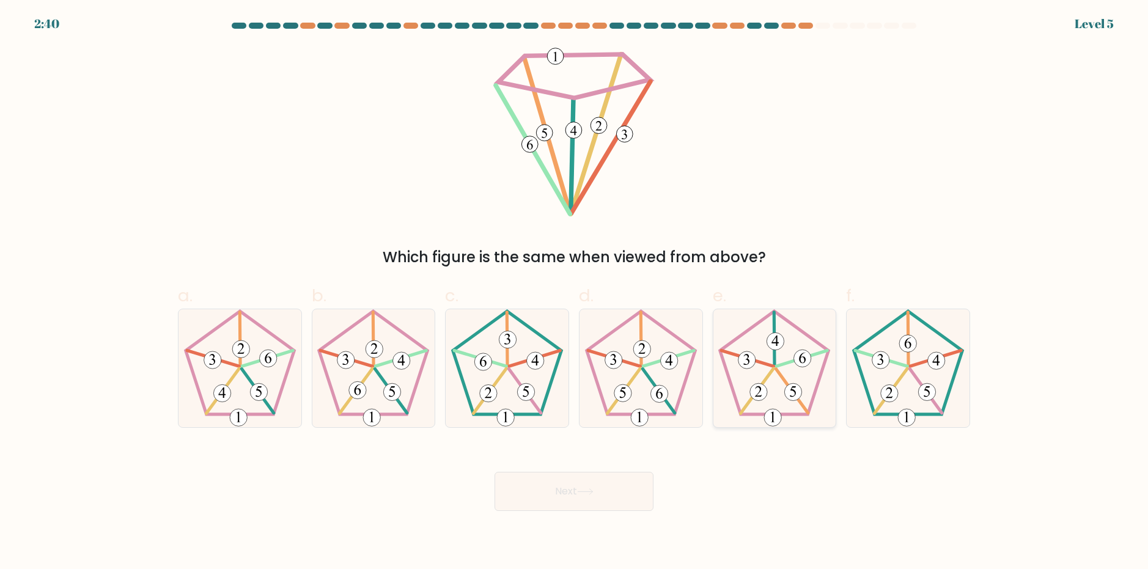
click at [755, 352] on icon at bounding box center [774, 368] width 118 height 118
click at [575, 293] on input "e." at bounding box center [574, 289] width 1 height 8
radio input "true"
click at [643, 484] on button "Next" at bounding box center [574, 491] width 159 height 39
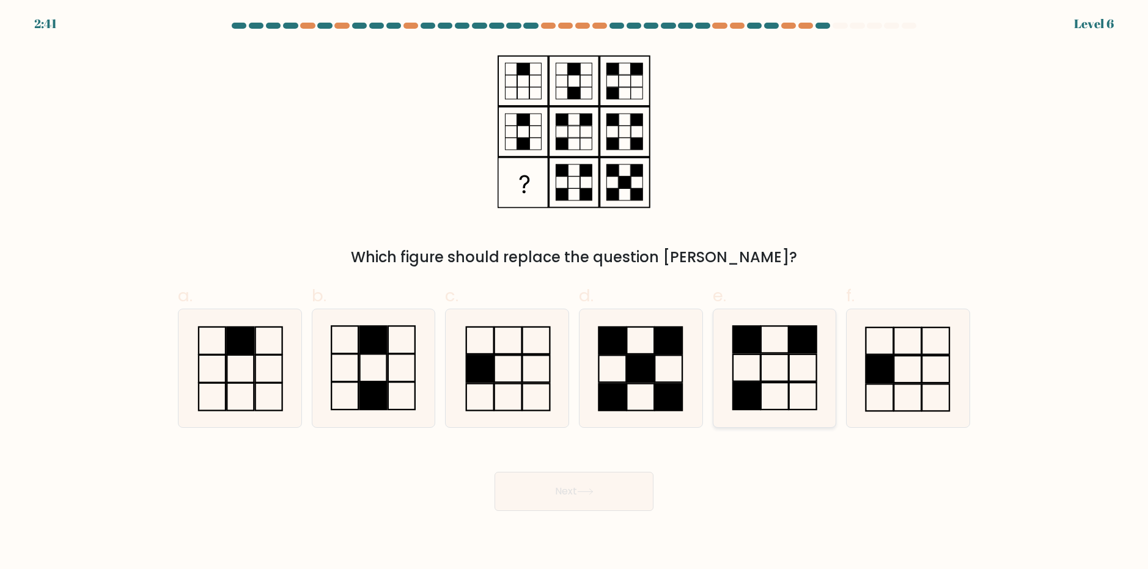
click at [739, 389] on rect at bounding box center [747, 396] width 28 height 27
click at [575, 293] on input "e." at bounding box center [574, 289] width 1 height 8
radio input "true"
click at [613, 501] on button "Next" at bounding box center [574, 491] width 159 height 39
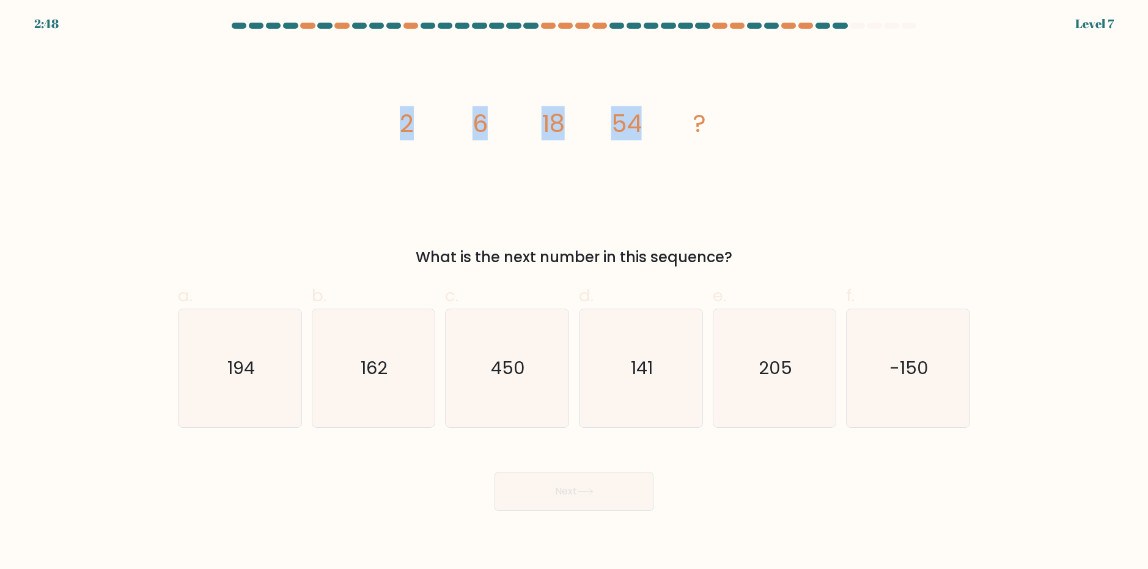
drag, startPoint x: 398, startPoint y: 129, endPoint x: 638, endPoint y: 139, distance: 239.9
click at [638, 139] on icon "image/svg+xml 2 6 18 54 ?" at bounding box center [574, 131] width 367 height 171
copy g "2 6 18 54"
click at [761, 212] on div "image/svg+xml 2 6 18 54 ? What is the next number in this sequence?" at bounding box center [574, 157] width 807 height 222
click at [395, 362] on icon "162" at bounding box center [373, 368] width 118 height 118
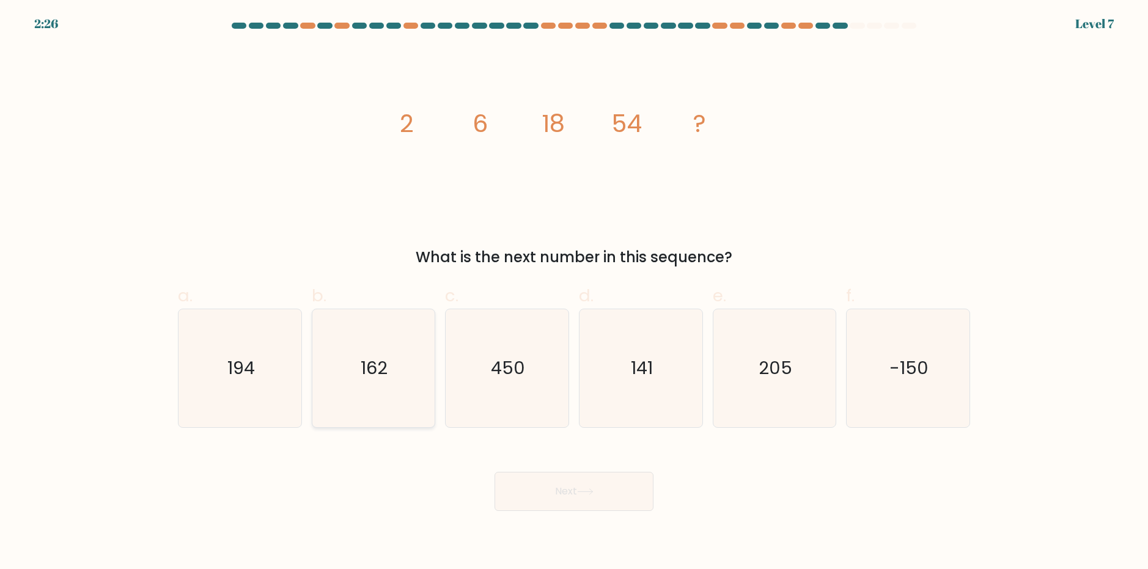
click at [574, 293] on input "b. 162" at bounding box center [574, 289] width 1 height 8
radio input "true"
click at [558, 483] on button "Next" at bounding box center [574, 491] width 159 height 39
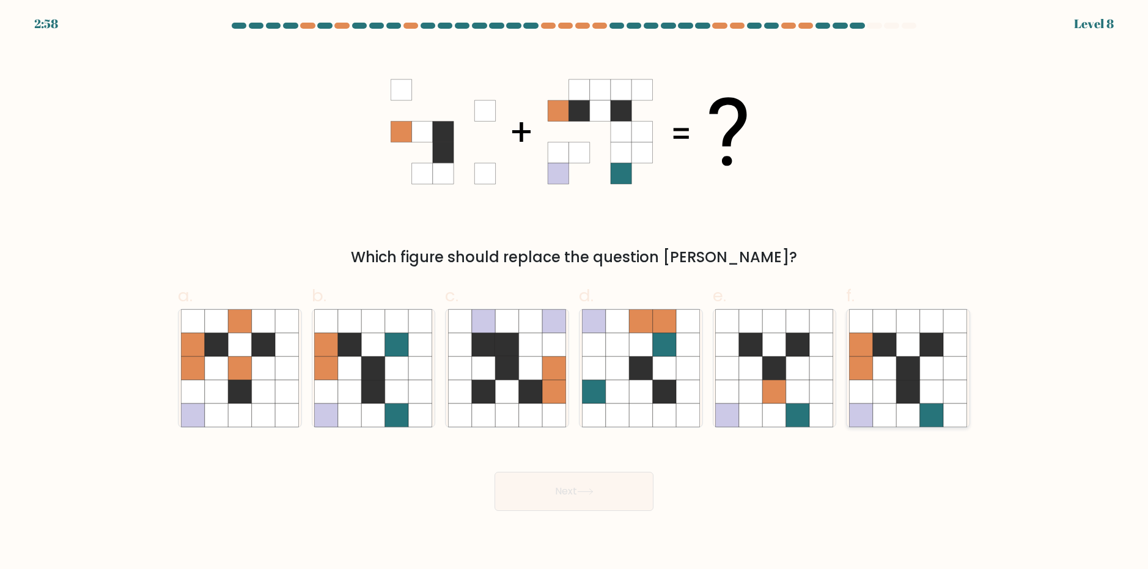
click at [867, 401] on icon at bounding box center [860, 391] width 23 height 23
click at [575, 293] on input "f." at bounding box center [574, 289] width 1 height 8
radio input "true"
click at [589, 501] on button "Next" at bounding box center [574, 491] width 159 height 39
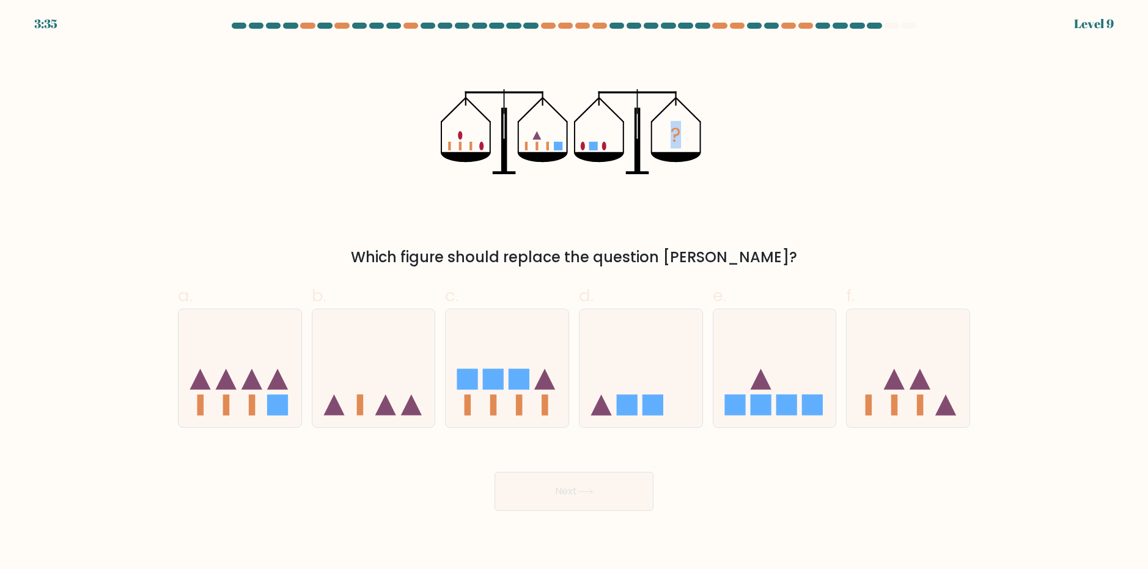
drag, startPoint x: 714, startPoint y: 169, endPoint x: 441, endPoint y: 154, distance: 273.7
click at [441, 154] on div "? Which figure should replace the question mark?" at bounding box center [574, 157] width 807 height 222
click at [548, 212] on icon "?" at bounding box center [574, 131] width 267 height 171
click at [909, 339] on icon at bounding box center [908, 368] width 123 height 102
click at [575, 293] on input "f." at bounding box center [574, 289] width 1 height 8
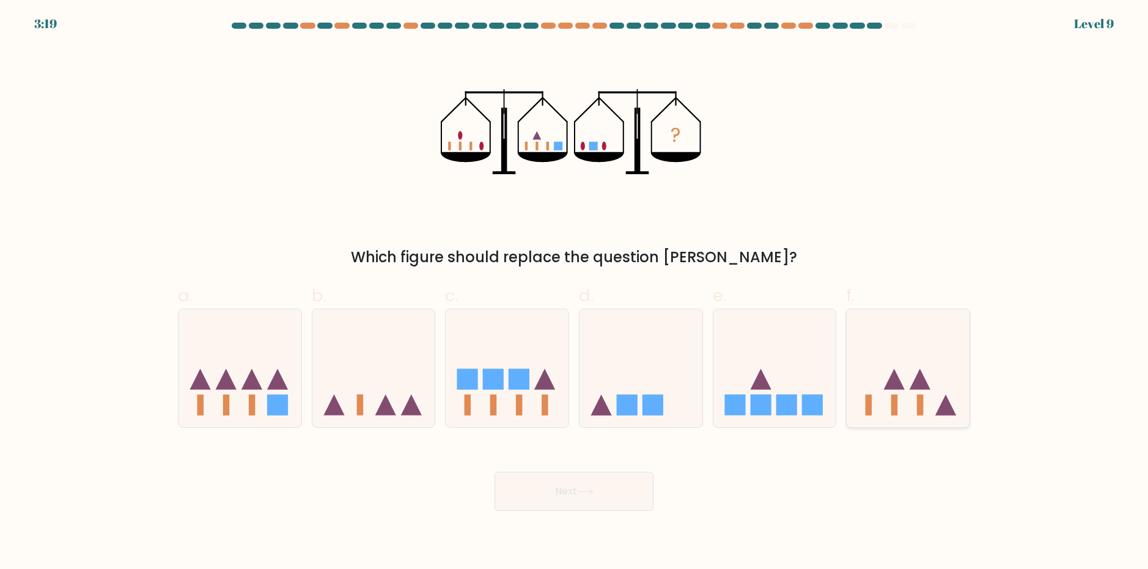
radio input "true"
click at [629, 484] on button "Next" at bounding box center [574, 491] width 159 height 39
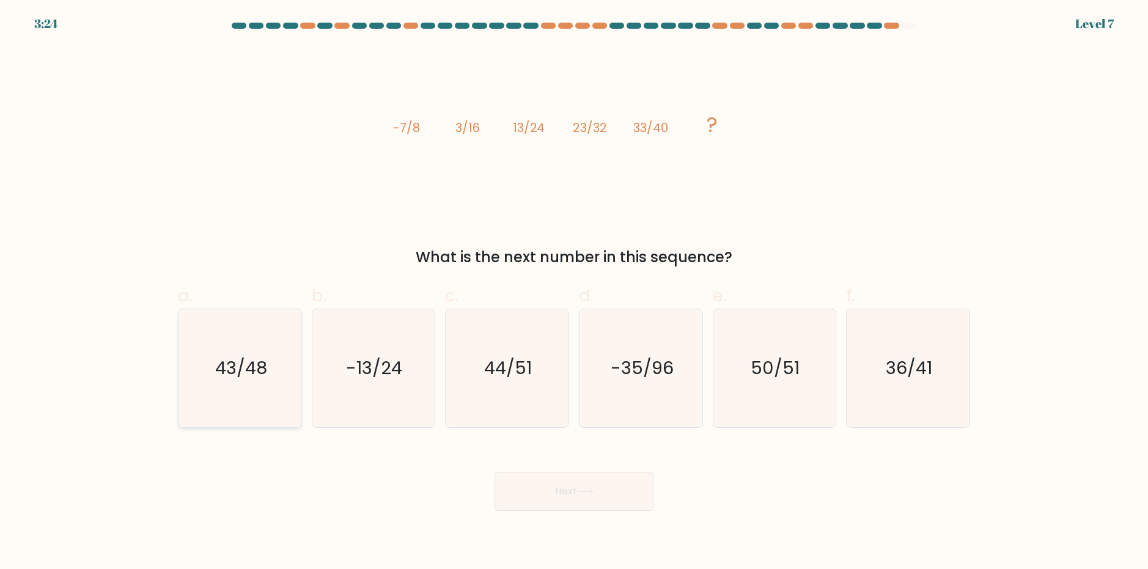
click at [267, 377] on icon "43/48" at bounding box center [240, 368] width 118 height 118
click at [574, 293] on input "a. 43/48" at bounding box center [574, 289] width 1 height 8
radio input "true"
click at [615, 511] on body "3:24 Level 7" at bounding box center [574, 284] width 1148 height 569
click at [621, 500] on button "Next" at bounding box center [574, 491] width 159 height 39
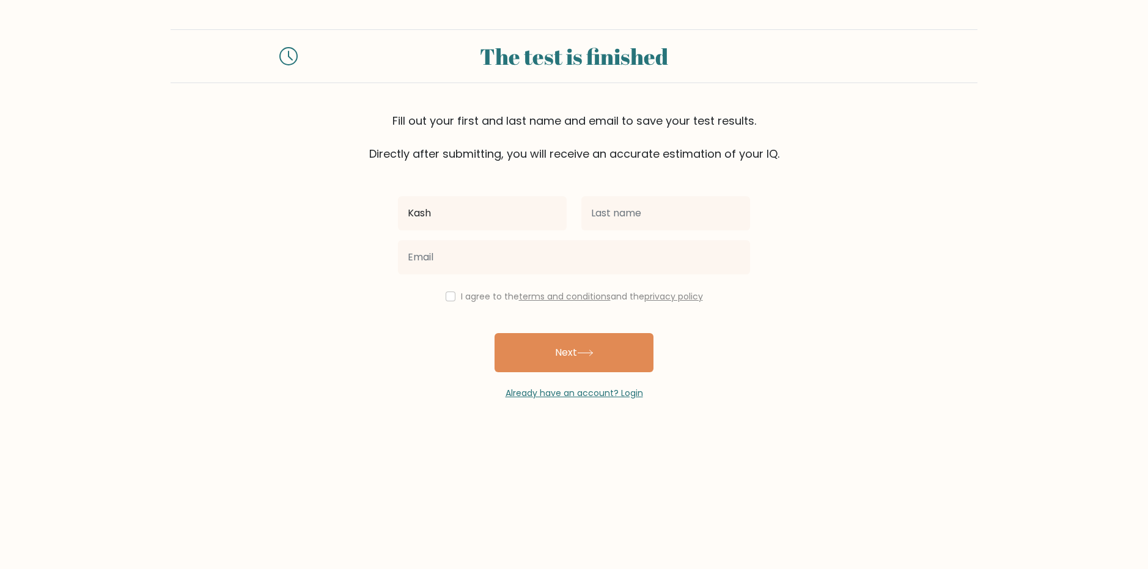
type input "Kashif"
click at [624, 223] on input "text" at bounding box center [666, 213] width 169 height 34
type input "Jaffery"
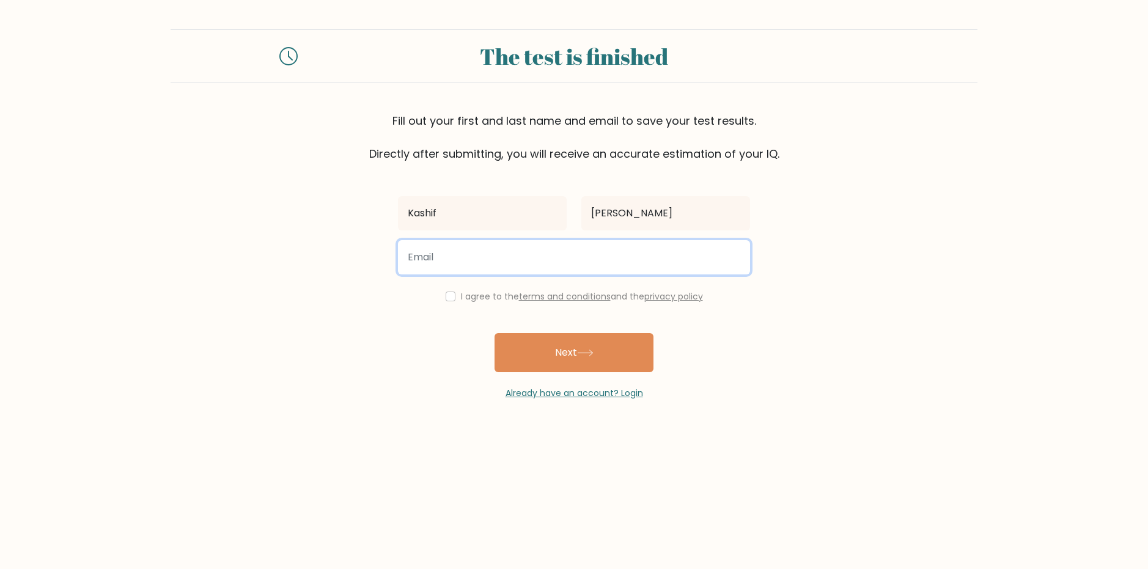
click at [630, 261] on input "email" at bounding box center [574, 257] width 352 height 34
type input "kashif_jafffery@outlook.com"
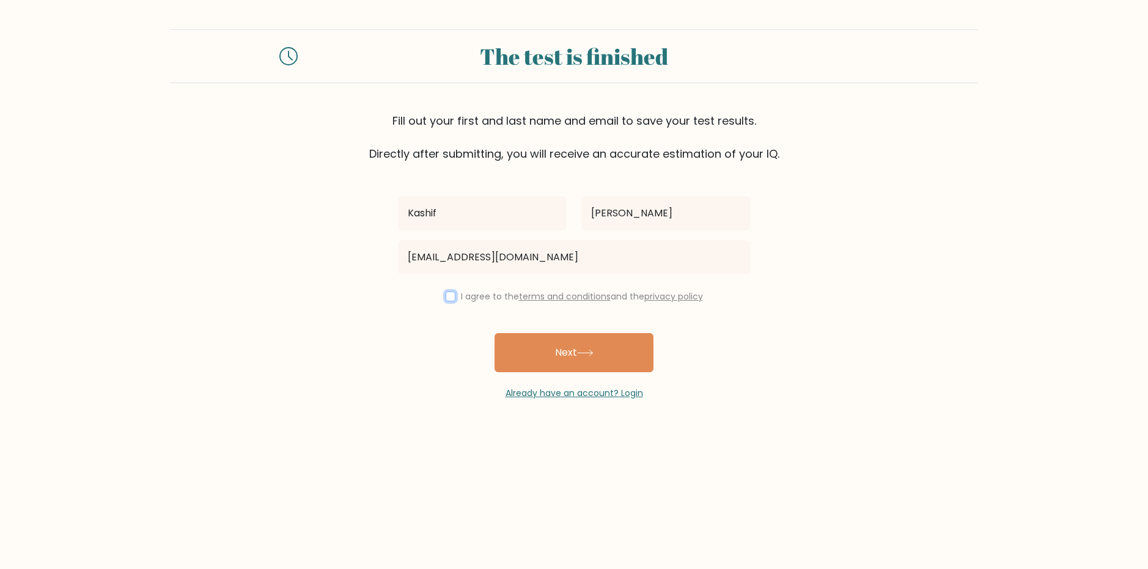
click at [447, 297] on input "checkbox" at bounding box center [451, 297] width 10 height 10
checkbox input "true"
click at [587, 348] on button "Next" at bounding box center [574, 352] width 159 height 39
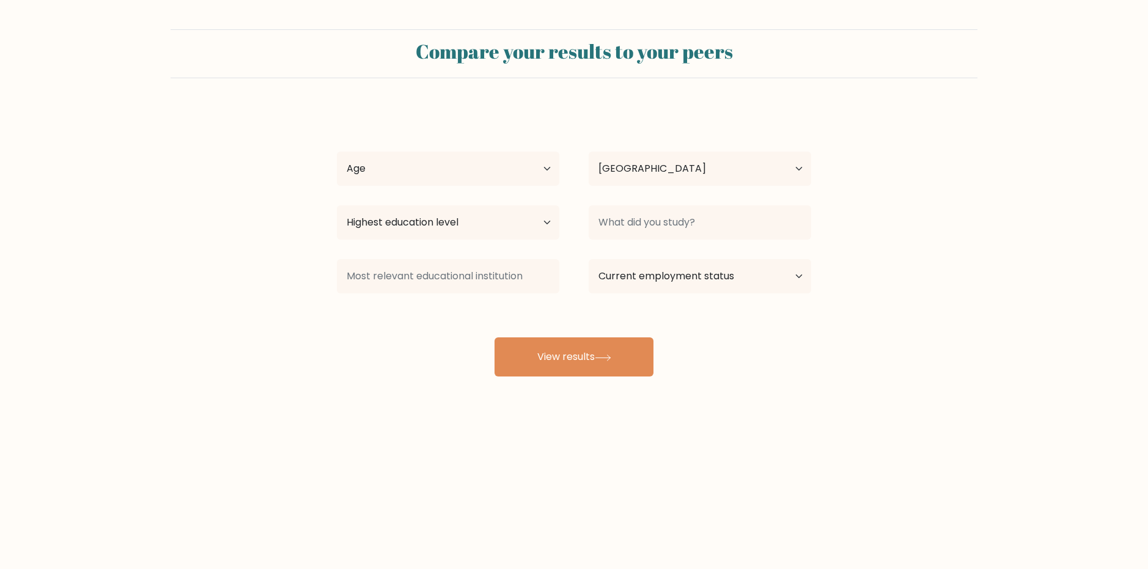
select select "GB"
click at [480, 179] on select "Age Under [DEMOGRAPHIC_DATA] [DEMOGRAPHIC_DATA] [DEMOGRAPHIC_DATA] [DEMOGRAPHIC…" at bounding box center [448, 169] width 223 height 34
select select "18_24"
click at [337, 152] on select "Age Under [DEMOGRAPHIC_DATA] [DEMOGRAPHIC_DATA] [DEMOGRAPHIC_DATA] [DEMOGRAPHIC…" at bounding box center [448, 169] width 223 height 34
click at [473, 220] on select "Highest education level No schooling Primary Lower Secondary Upper Secondary Oc…" at bounding box center [448, 222] width 223 height 34
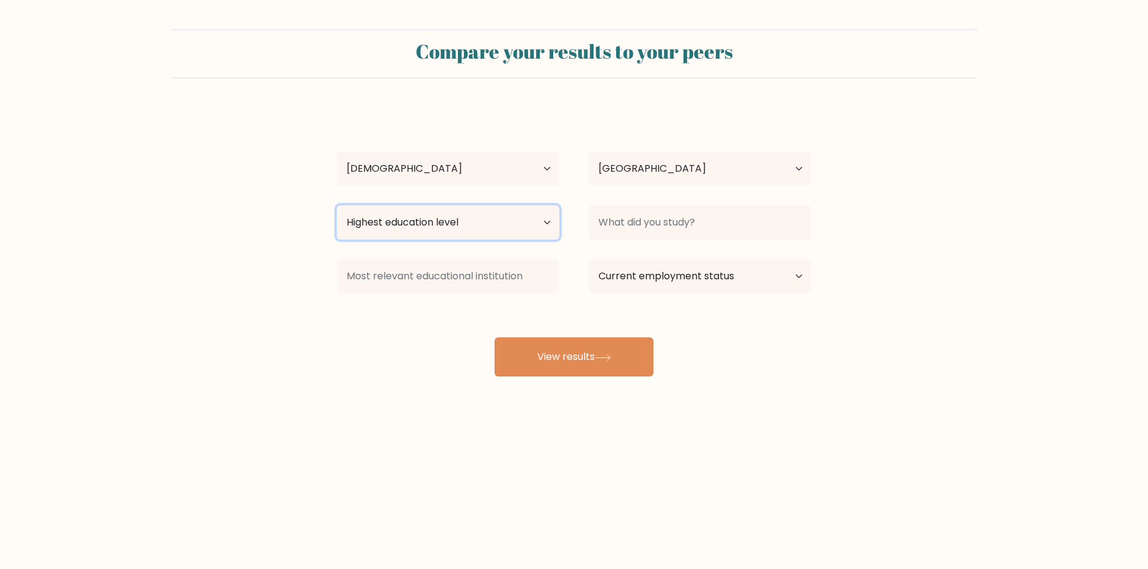
click at [473, 220] on select "Highest education level No schooling Primary Lower Secondary Upper Secondary Oc…" at bounding box center [448, 222] width 223 height 34
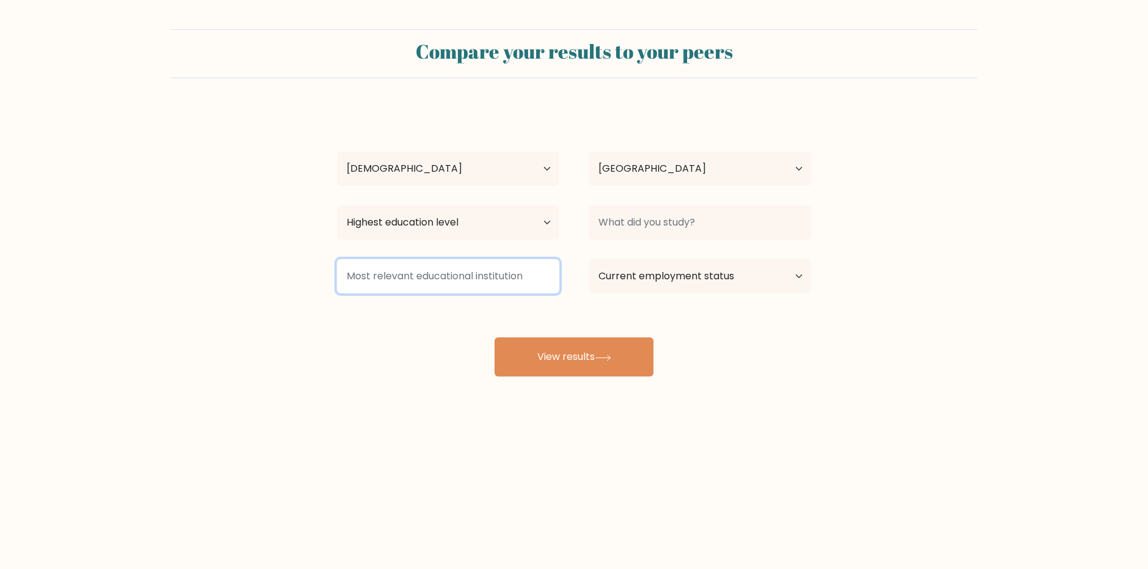
click at [453, 282] on input at bounding box center [448, 276] width 223 height 34
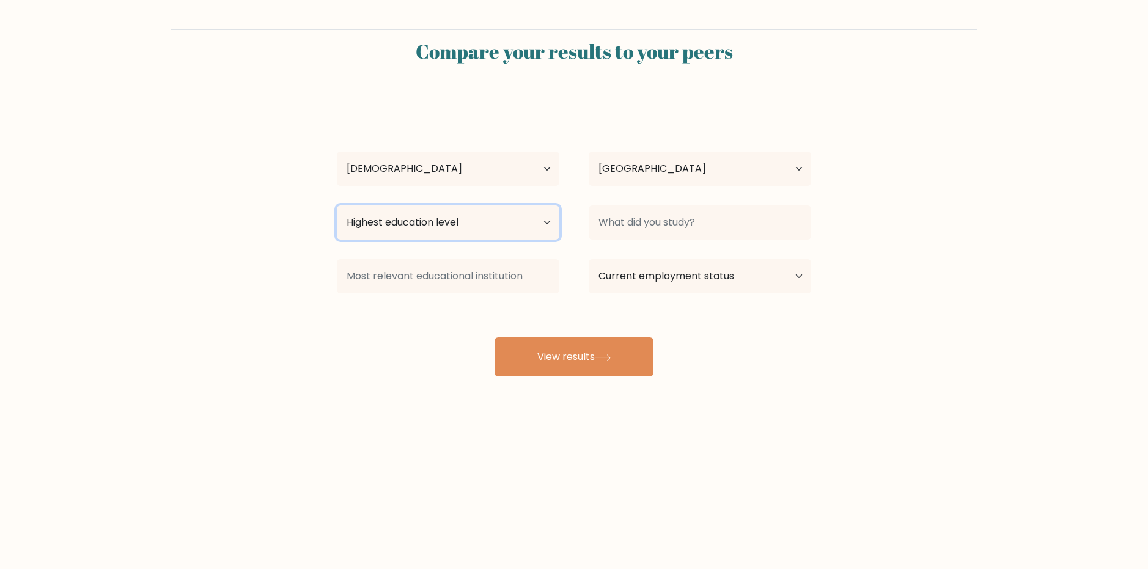
click at [525, 225] on select "Highest education level No schooling Primary Lower Secondary Upper Secondary Oc…" at bounding box center [448, 222] width 223 height 34
select select "bachelors_degree"
click at [337, 205] on select "Highest education level No schooling Primary Lower Secondary Upper Secondary Oc…" at bounding box center [448, 222] width 223 height 34
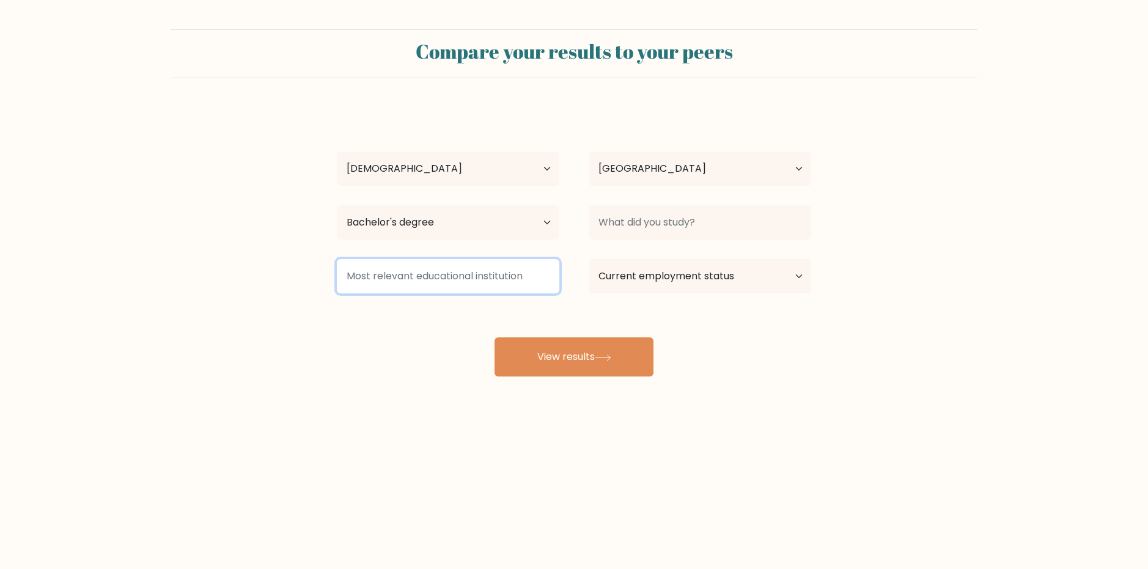
click at [490, 274] on input at bounding box center [448, 276] width 223 height 34
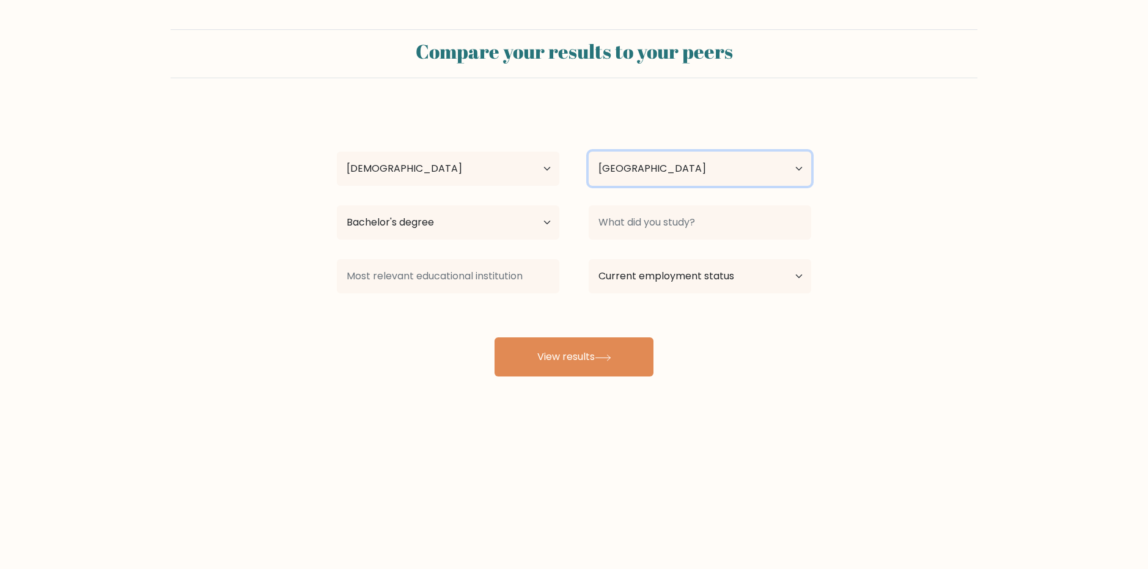
click at [670, 180] on select "Country Afghanistan Albania Algeria American Samoa Andorra Angola Anguilla Anta…" at bounding box center [700, 169] width 223 height 34
click at [674, 176] on select "Country Afghanistan Albania Algeria American Samoa Andorra Angola Anguilla Anta…" at bounding box center [700, 169] width 223 height 34
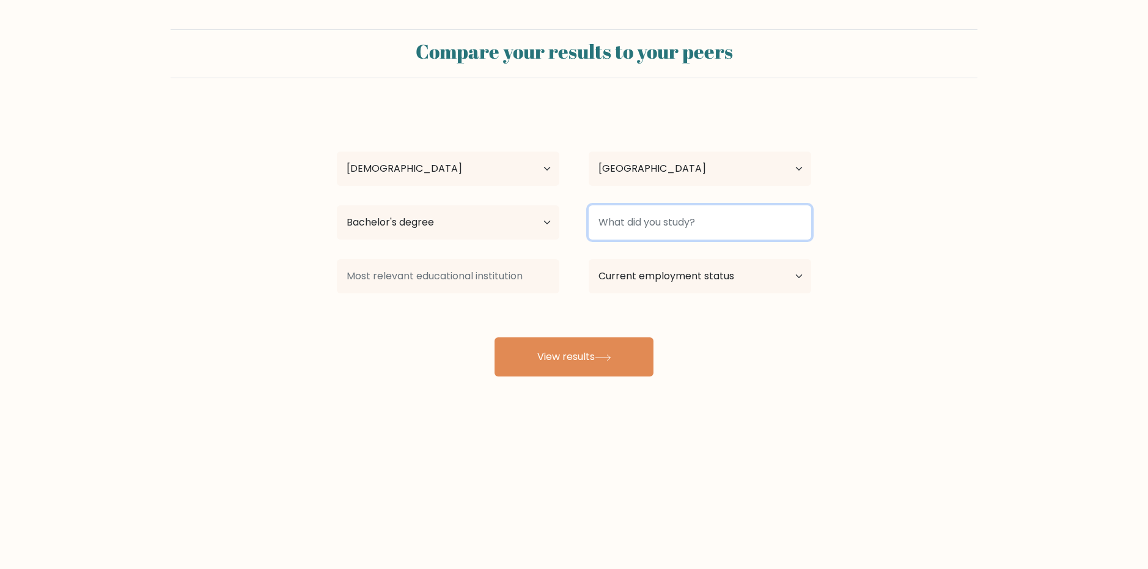
click at [661, 225] on input at bounding box center [700, 222] width 223 height 34
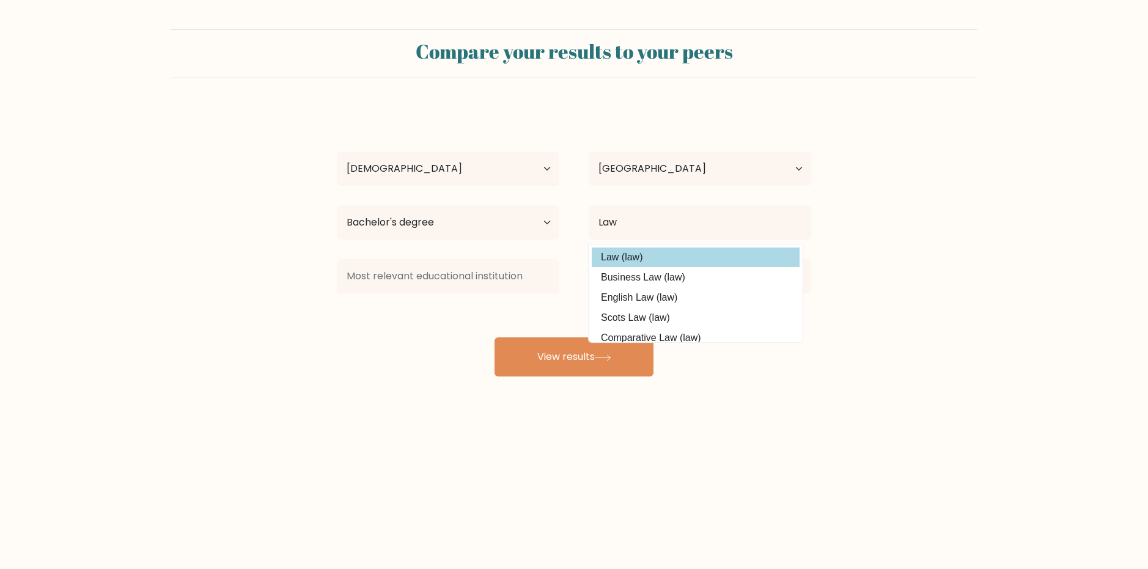
click at [679, 258] on option "Law (law)" at bounding box center [696, 258] width 208 height 20
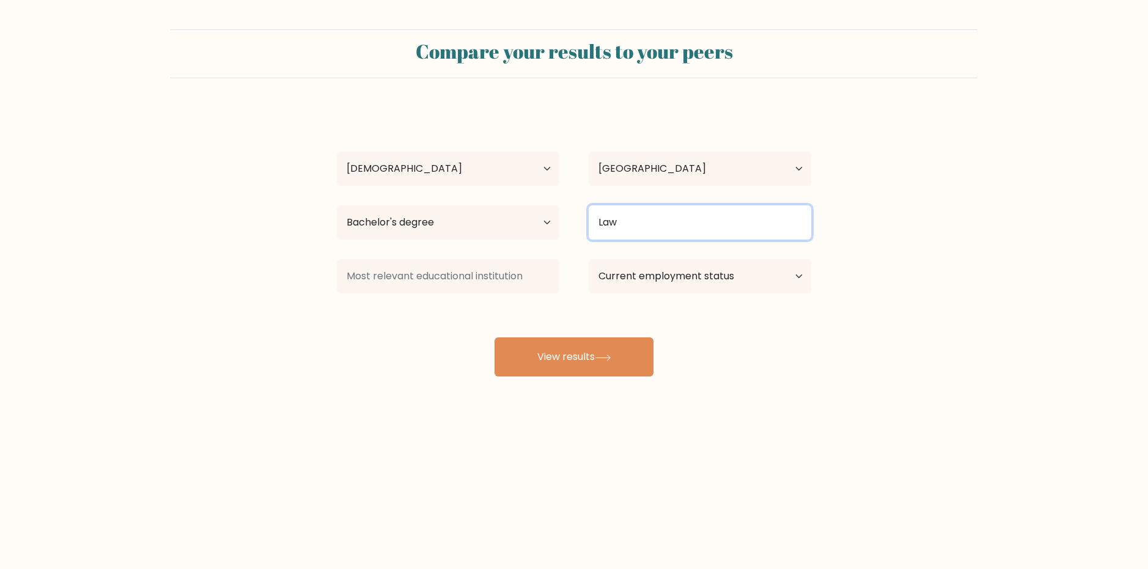
click at [690, 238] on input "Law" at bounding box center [700, 222] width 223 height 34
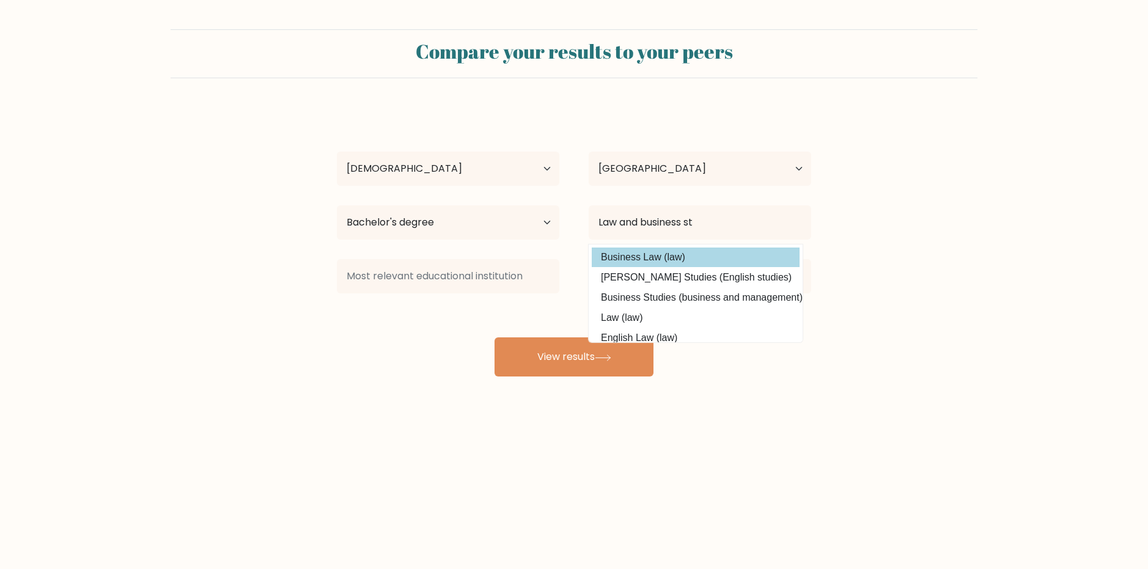
click at [689, 263] on option "Business Law (law)" at bounding box center [696, 258] width 208 height 20
type input "Business Law"
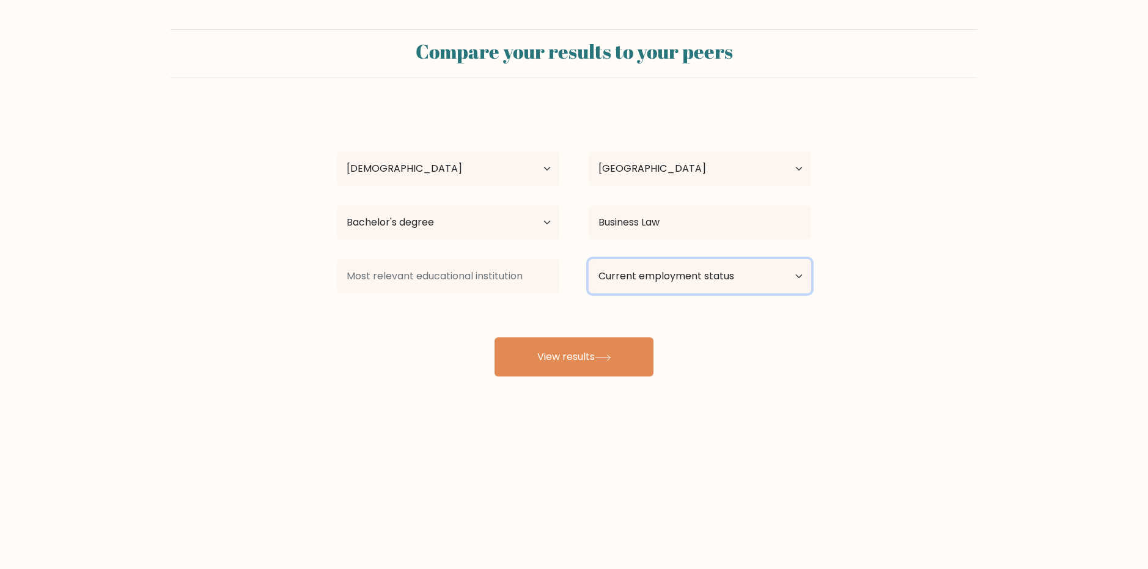
click at [679, 275] on select "Current employment status Employed Student Retired Other / prefer not to answer" at bounding box center [700, 276] width 223 height 34
select select "student"
click at [589, 259] on select "Current employment status Employed Student Retired Other / prefer not to answer" at bounding box center [700, 276] width 223 height 34
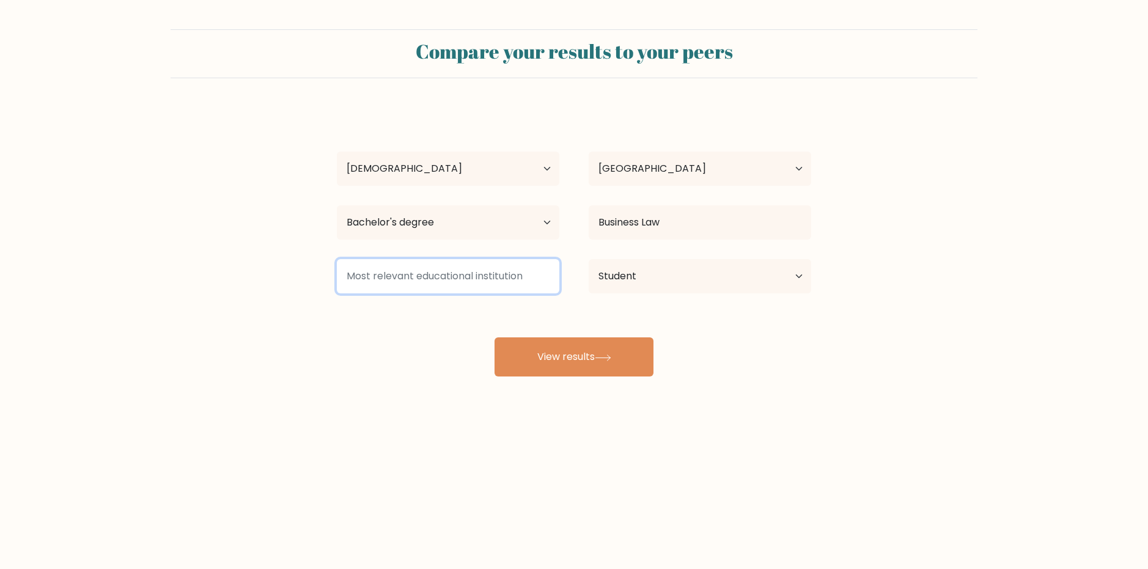
click at [491, 274] on input at bounding box center [448, 276] width 223 height 34
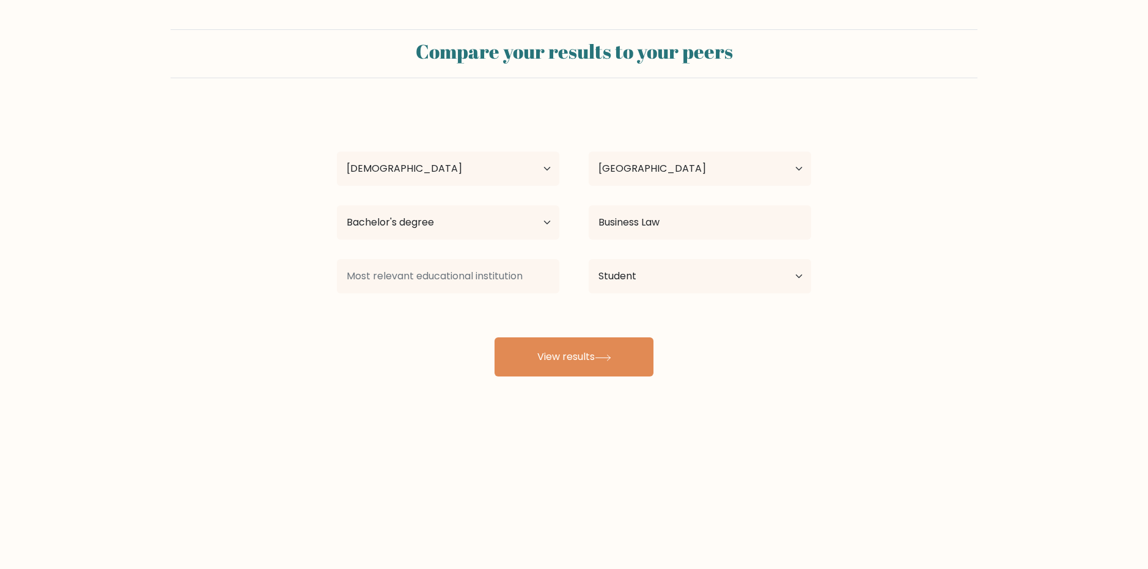
click at [447, 311] on div "Kashif Jaffery Age Under 18 years old 18-24 years old 25-34 years old 35-44 yea…" at bounding box center [574, 242] width 489 height 269
click at [552, 363] on button "View results" at bounding box center [574, 357] width 159 height 39
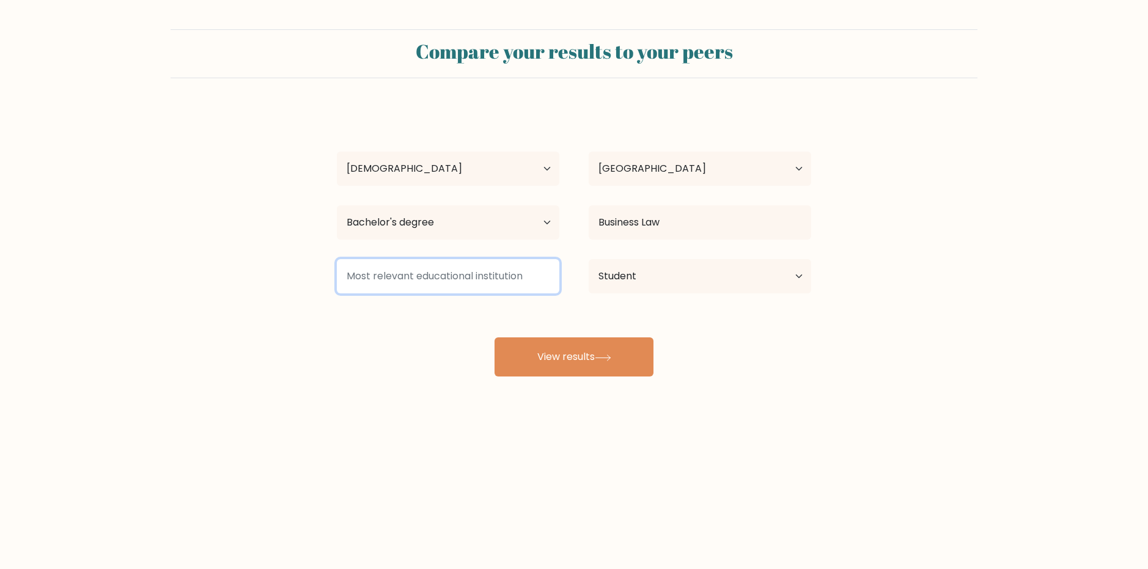
click at [533, 283] on input at bounding box center [448, 276] width 223 height 34
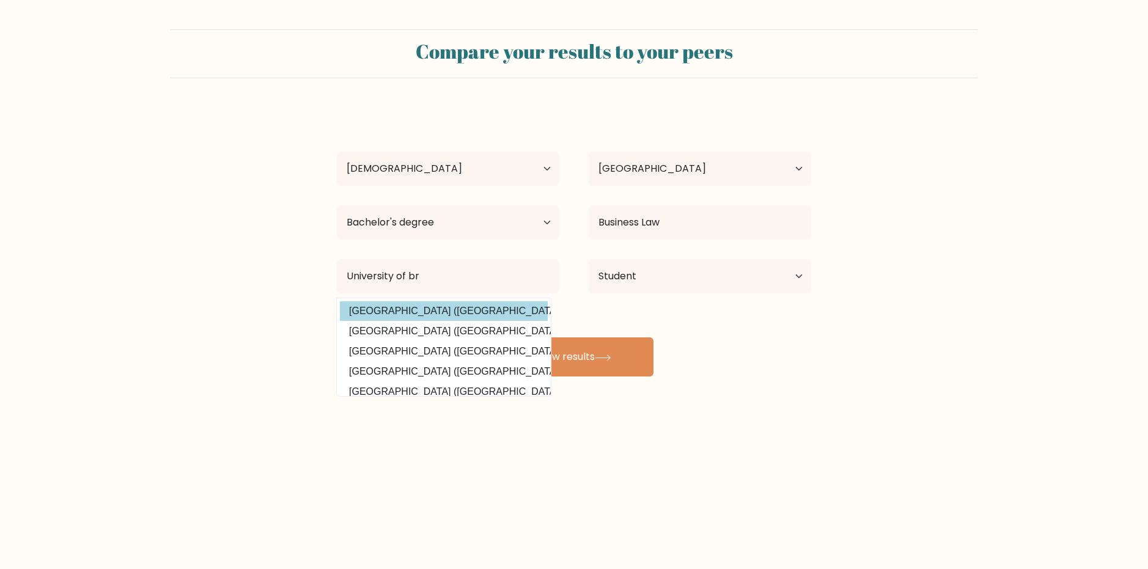
click at [508, 307] on option "University of Bradford (United Kingdom)" at bounding box center [444, 311] width 208 height 20
type input "[GEOGRAPHIC_DATA]"
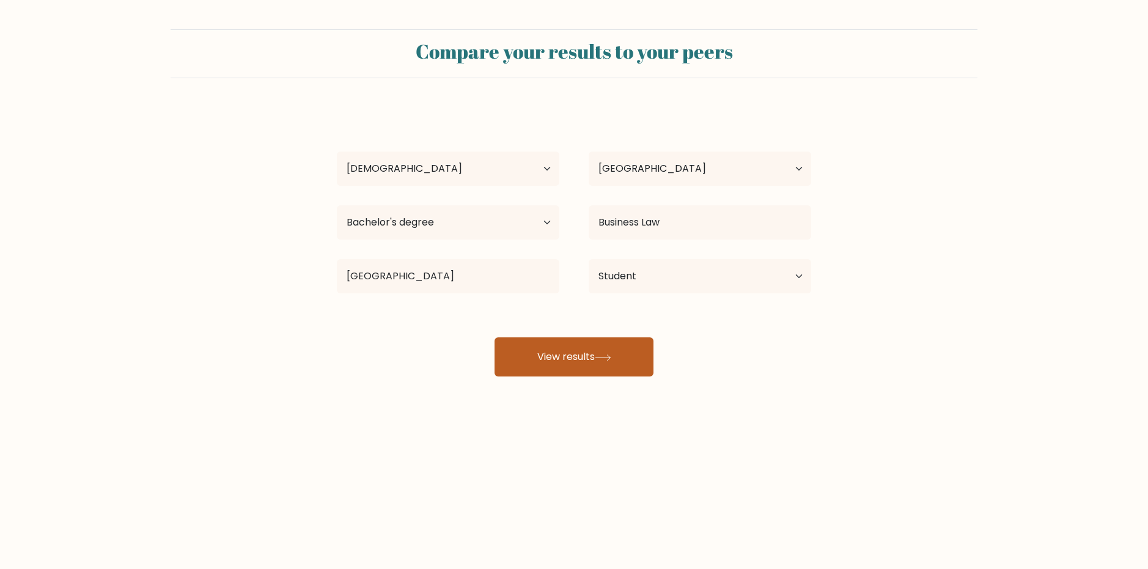
click at [556, 353] on button "View results" at bounding box center [574, 357] width 159 height 39
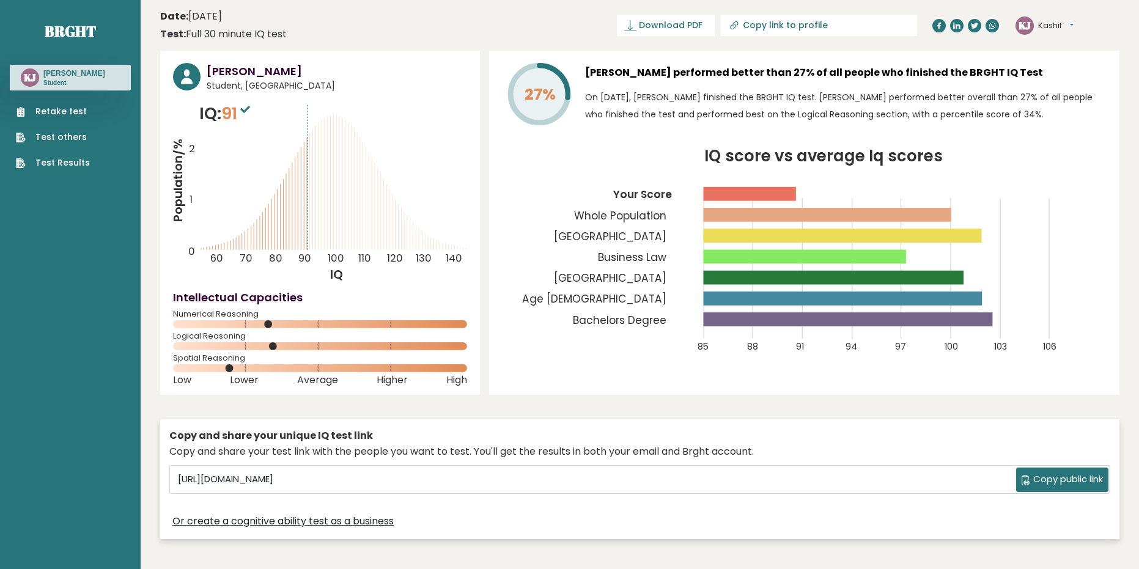
drag, startPoint x: 269, startPoint y: 330, endPoint x: 278, endPoint y: 328, distance: 8.8
click at [278, 328] on div "Numerical Reasoning" at bounding box center [320, 322] width 294 height 20
drag, startPoint x: 265, startPoint y: 320, endPoint x: 284, endPoint y: 323, distance: 19.2
click at [284, 323] on icon at bounding box center [320, 324] width 294 height 8
